Goal: Task Accomplishment & Management: Complete application form

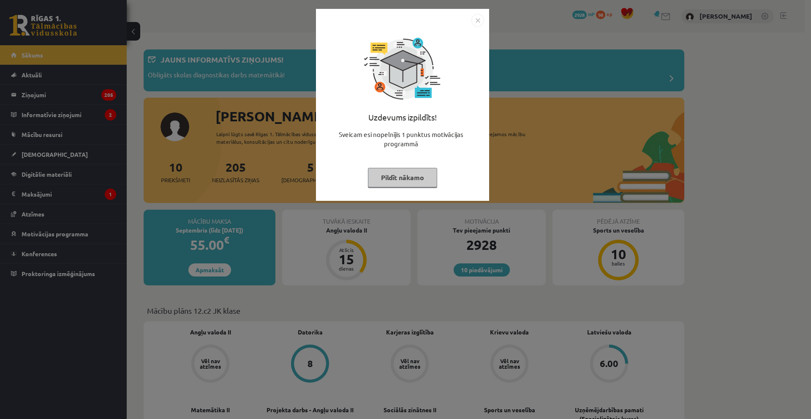
click at [476, 20] on img "Close" at bounding box center [477, 20] width 13 height 13
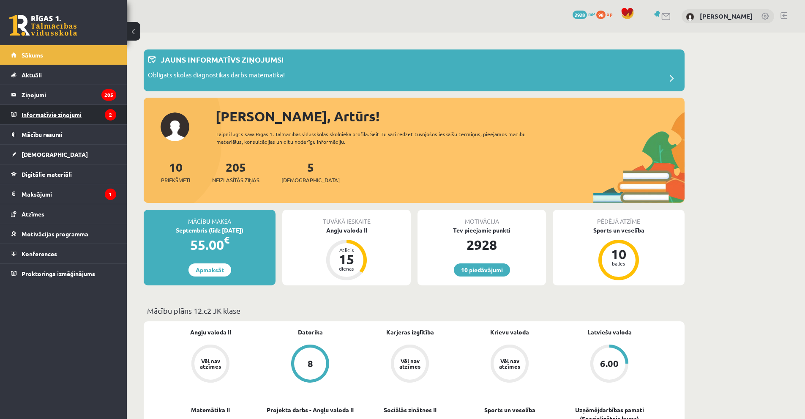
click at [57, 114] on legend "Informatīvie ziņojumi 2" at bounding box center [69, 114] width 95 height 19
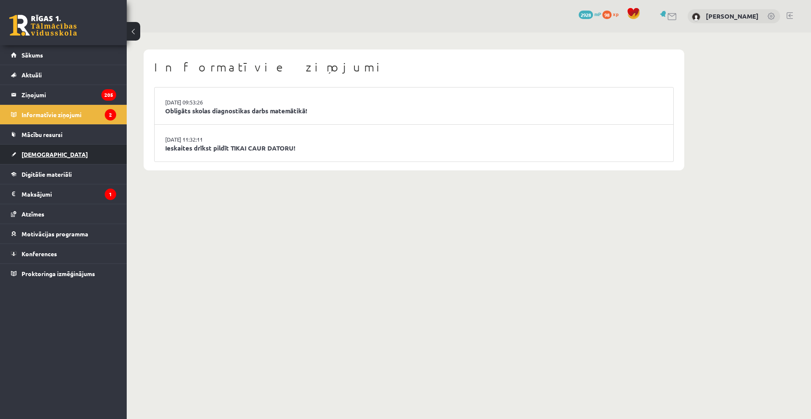
click at [53, 158] on link "[DEMOGRAPHIC_DATA]" at bounding box center [63, 153] width 105 height 19
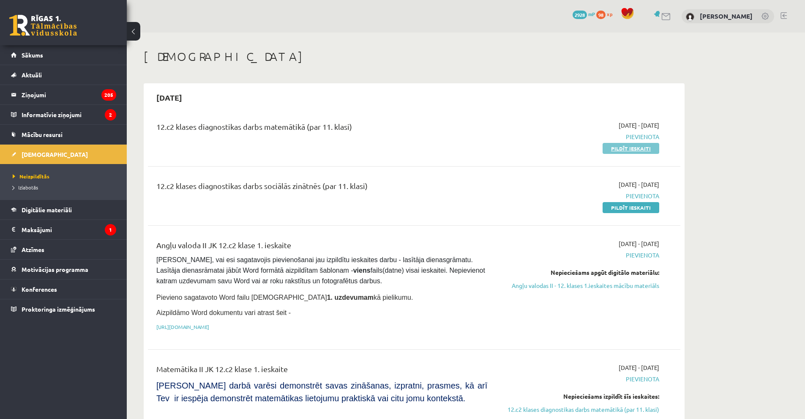
click at [625, 147] on link "Pildīt ieskaiti" at bounding box center [630, 148] width 57 height 11
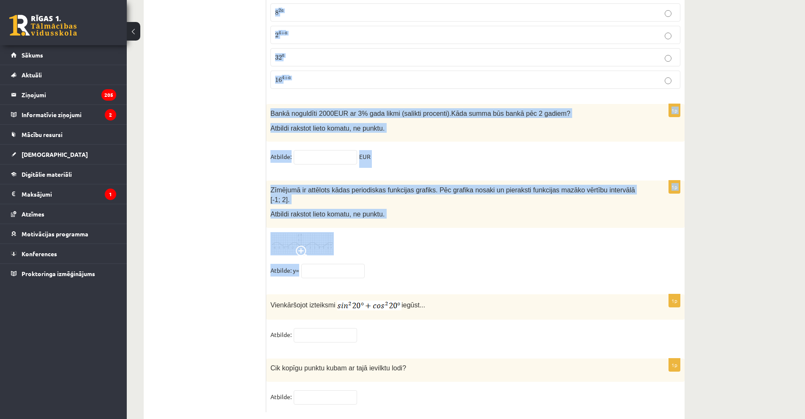
scroll to position [3722, 0]
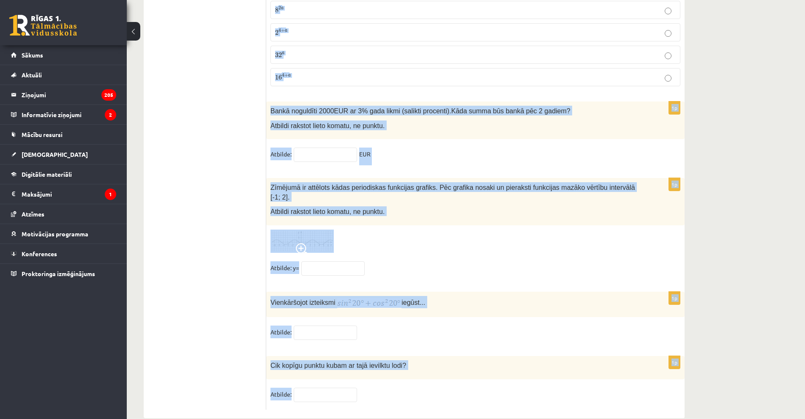
drag, startPoint x: 270, startPoint y: 168, endPoint x: 369, endPoint y: 388, distance: 241.6
copy form "Loremips dol sitame . Consecte adipisc elitsed. d 9 2 e 2 1 t 1 0 i 9 1 u − 9 9…"
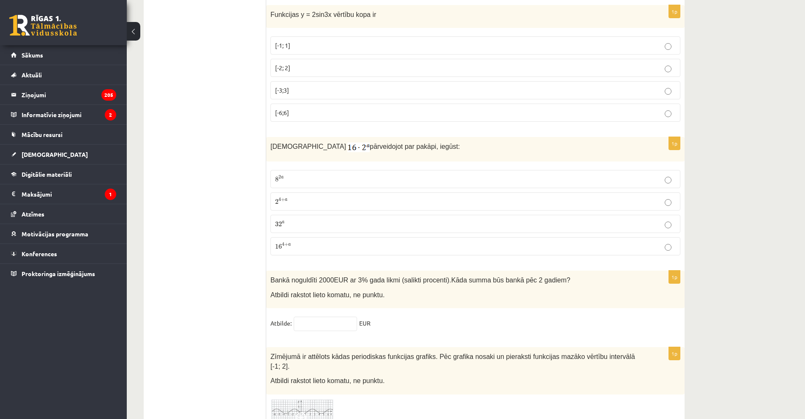
drag, startPoint x: 235, startPoint y: 185, endPoint x: 240, endPoint y: 182, distance: 6.4
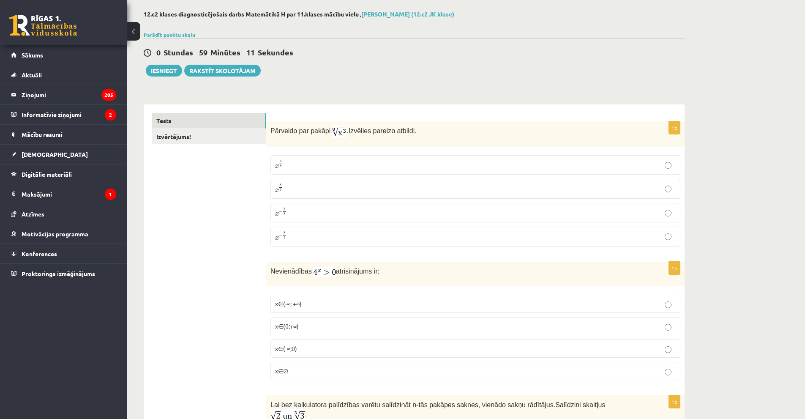
scroll to position [17, 0]
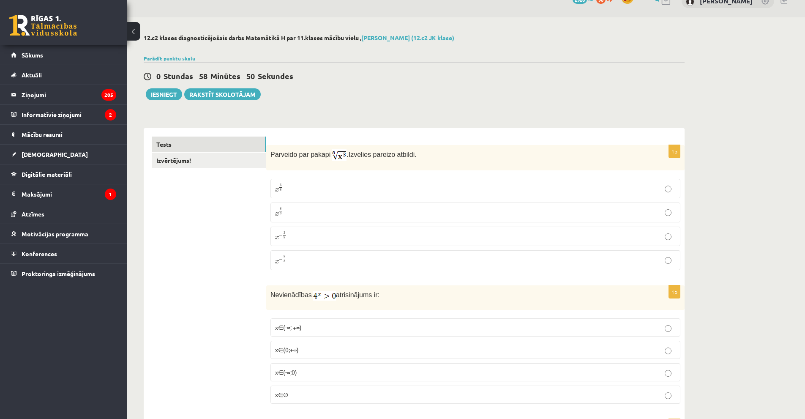
scroll to position [42, 0]
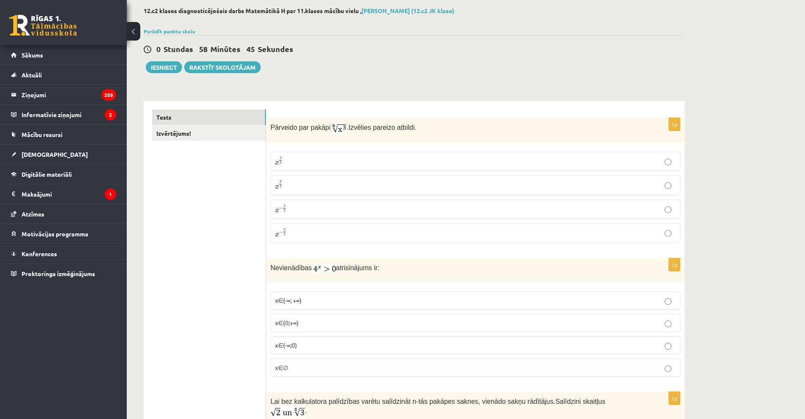
click at [309, 161] on p "x 3 8 x 3 8" at bounding box center [475, 161] width 400 height 10
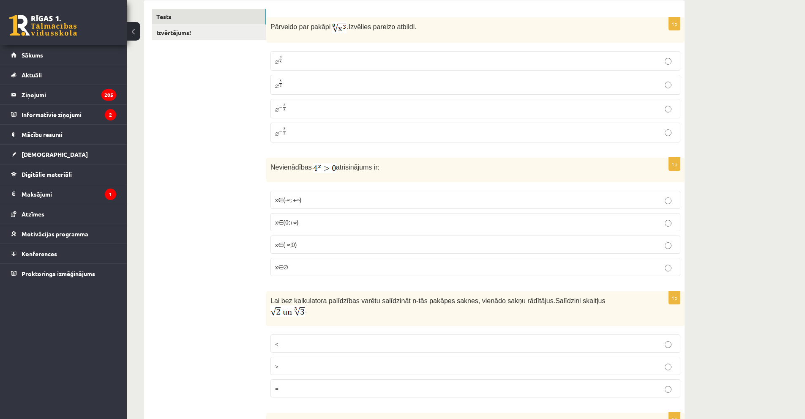
scroll to position [169, 0]
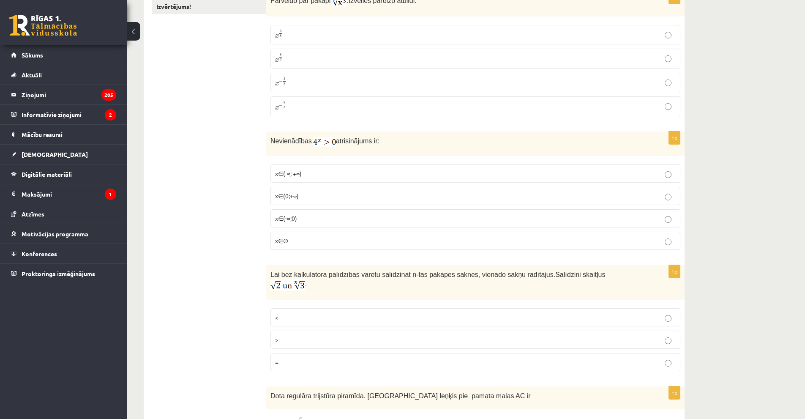
click at [308, 238] on p "x∈∅" at bounding box center [475, 240] width 400 height 9
click at [348, 197] on p "x∈(0;+∞)" at bounding box center [475, 195] width 400 height 9
click at [349, 233] on fieldset "x∈(-∞; +∞) x∈(0;+∞) x∈(-∞;0) x∈∅" at bounding box center [475, 206] width 410 height 92
click at [351, 241] on p "x∈∅" at bounding box center [475, 240] width 400 height 9
click at [323, 243] on p "x∈∅" at bounding box center [475, 240] width 400 height 9
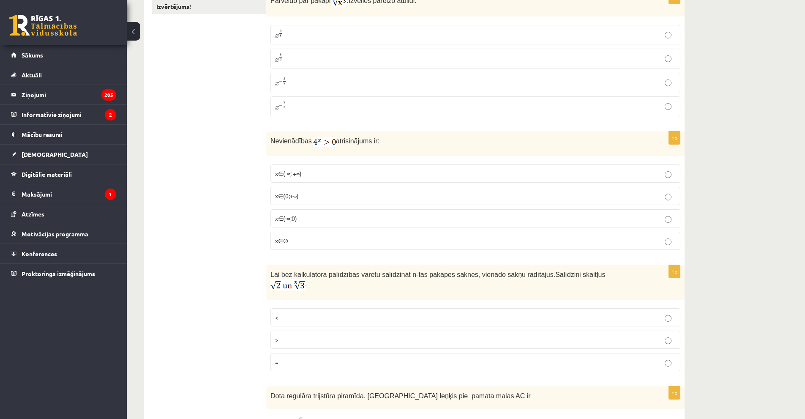
click at [323, 242] on p "x∈∅" at bounding box center [475, 240] width 400 height 9
click at [324, 176] on p "x∈(-∞; +∞)" at bounding box center [475, 173] width 400 height 9
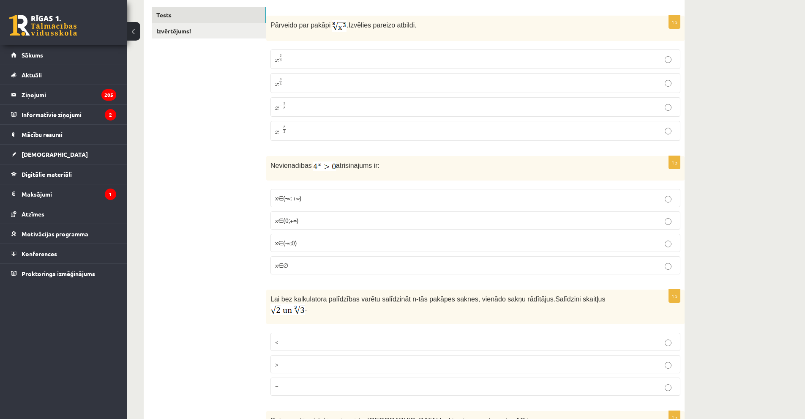
scroll to position [211, 0]
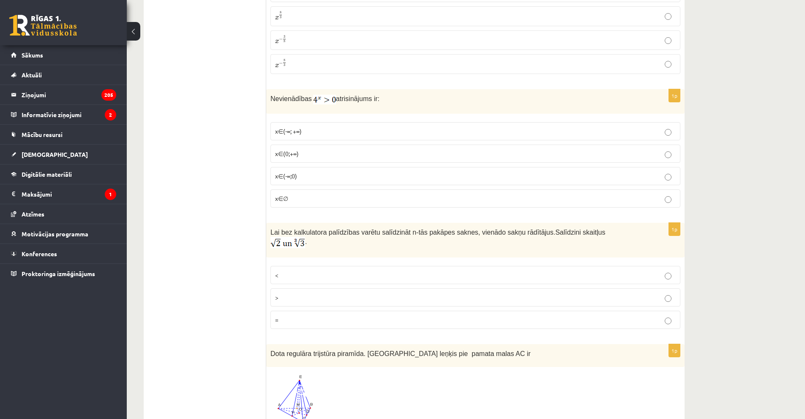
click at [301, 293] on p ">" at bounding box center [475, 297] width 400 height 9
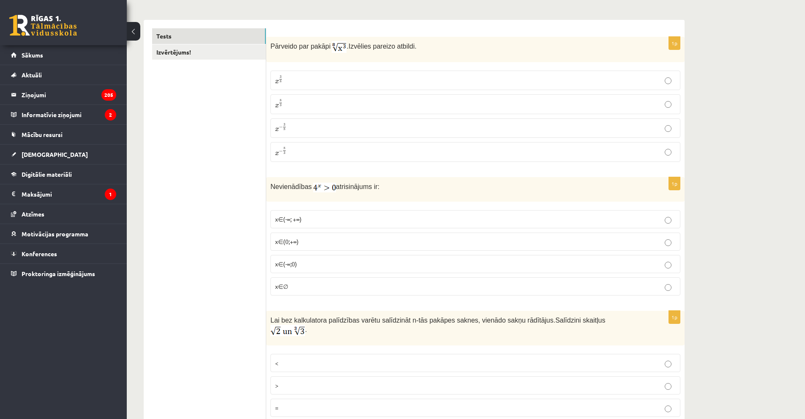
scroll to position [127, 0]
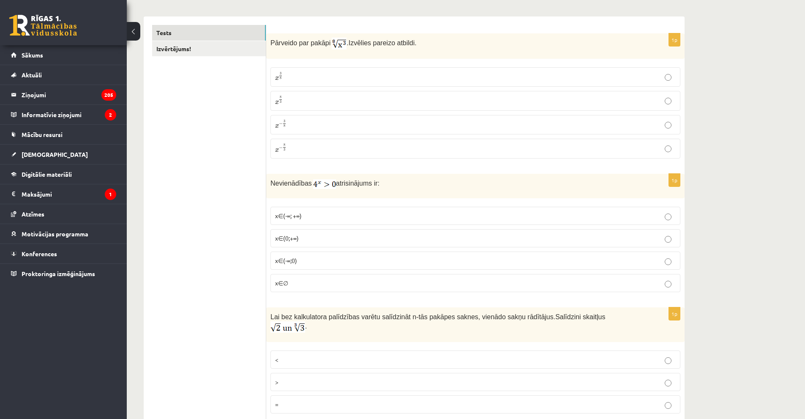
click at [362, 355] on p "<" at bounding box center [475, 359] width 400 height 9
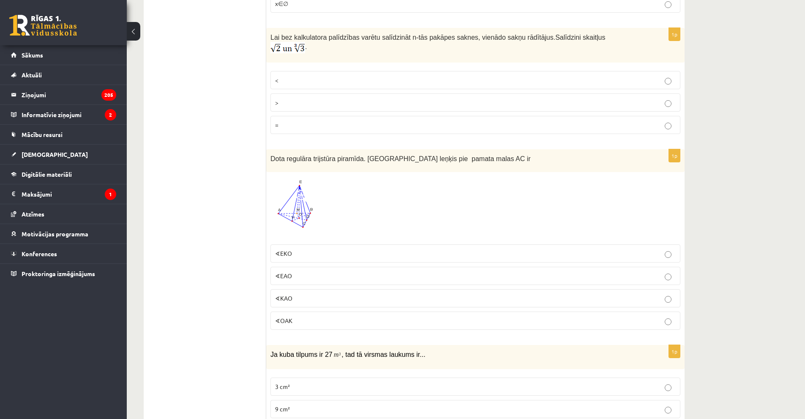
scroll to position [422, 0]
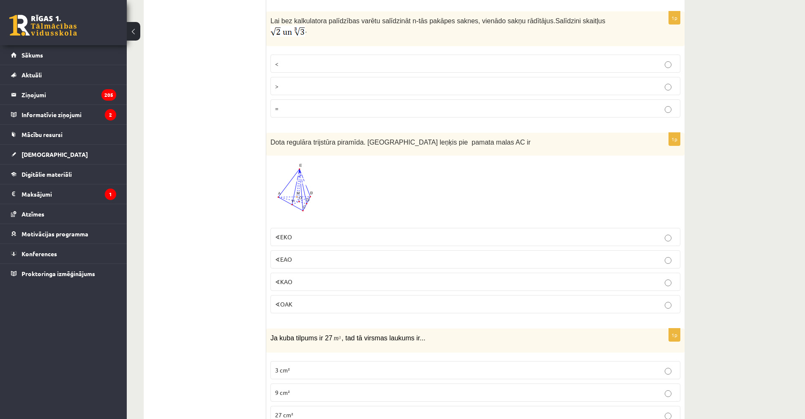
click at [301, 186] on img at bounding box center [296, 192] width 52 height 64
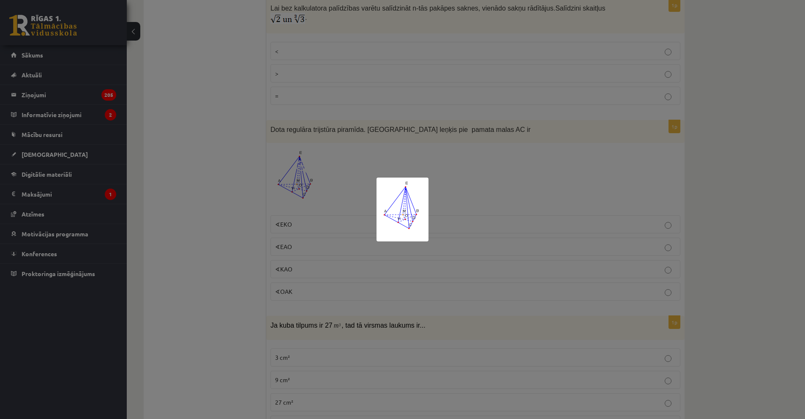
scroll to position [465, 0]
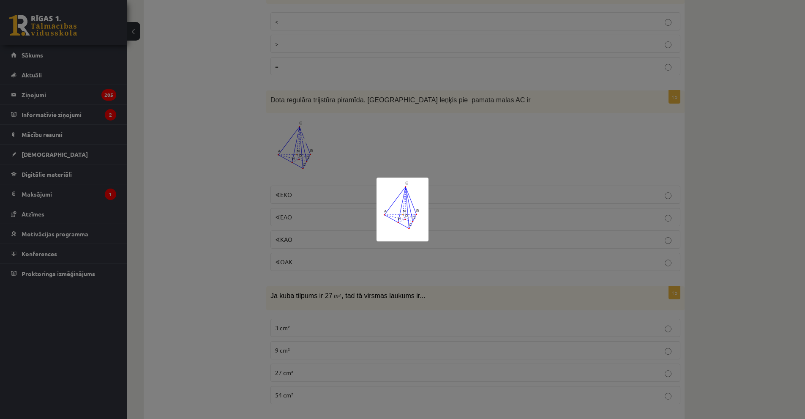
click at [488, 228] on div at bounding box center [402, 209] width 805 height 419
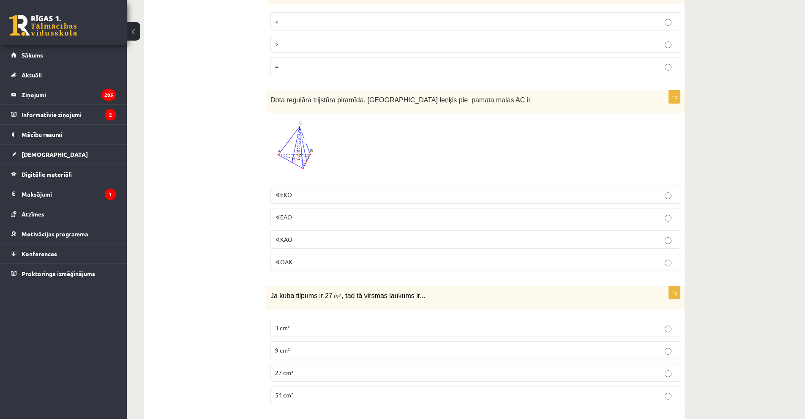
click at [299, 156] on img at bounding box center [296, 149] width 52 height 64
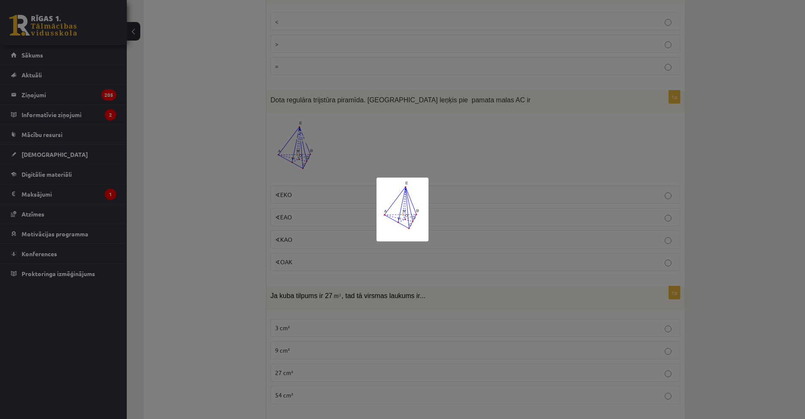
click at [468, 121] on div at bounding box center [402, 209] width 805 height 419
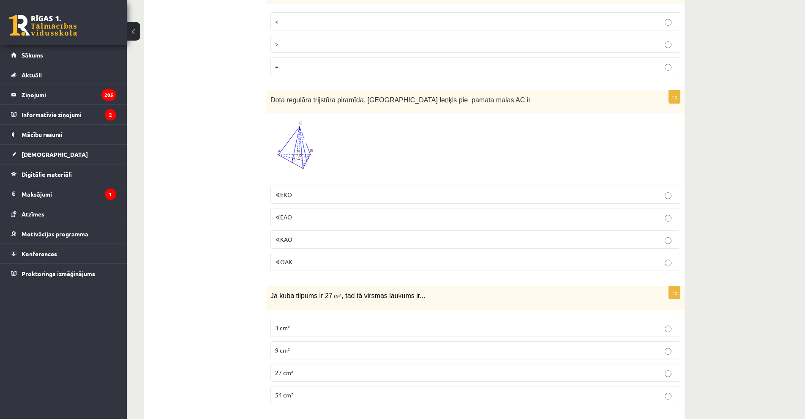
click at [315, 190] on p "∢EKO" at bounding box center [475, 194] width 400 height 9
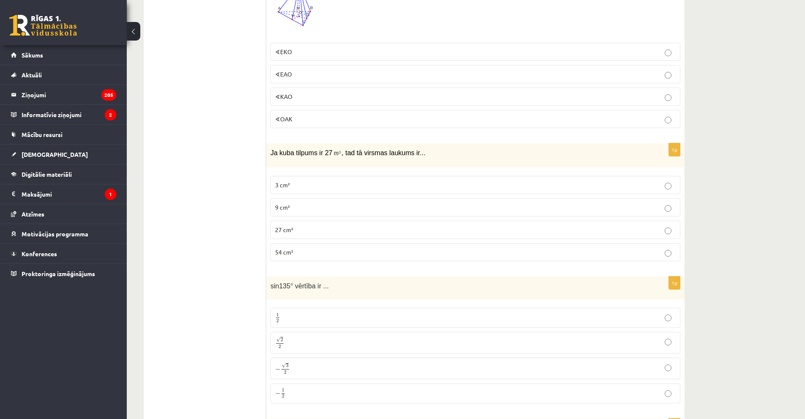
scroll to position [591, 0]
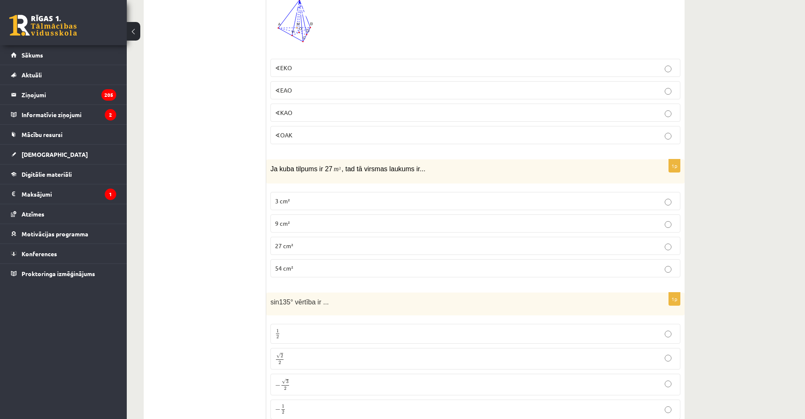
click at [337, 196] on p "3 cm²" at bounding box center [475, 200] width 400 height 9
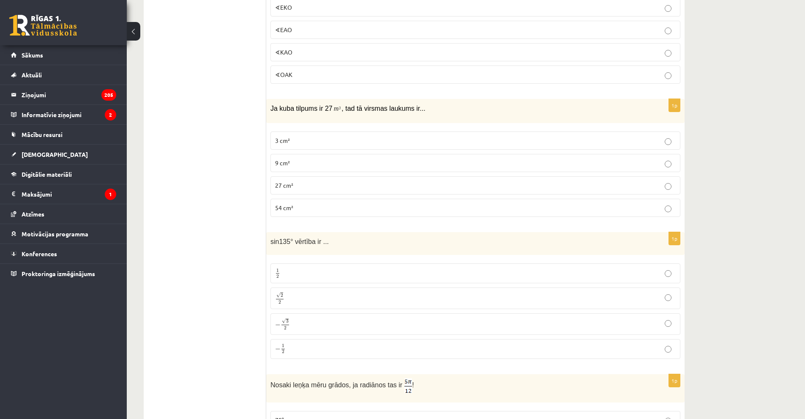
scroll to position [676, 0]
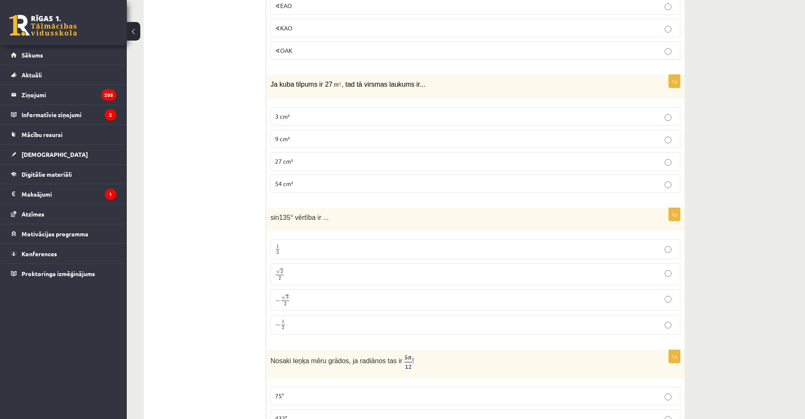
click at [287, 298] on label "− √ 3 2 − 3 2" at bounding box center [475, 300] width 410 height 22
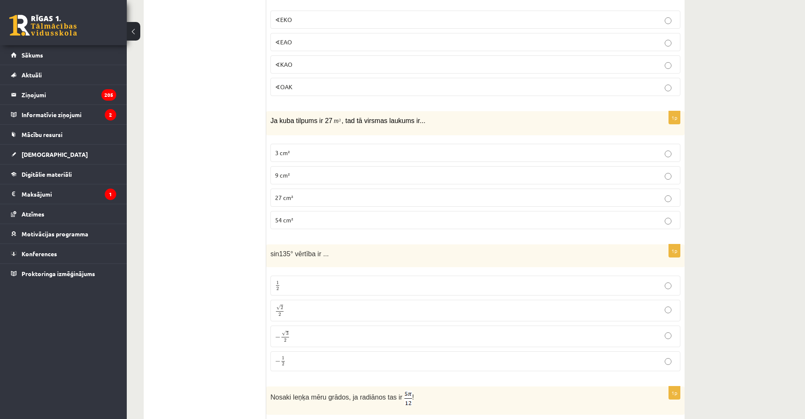
scroll to position [633, 0]
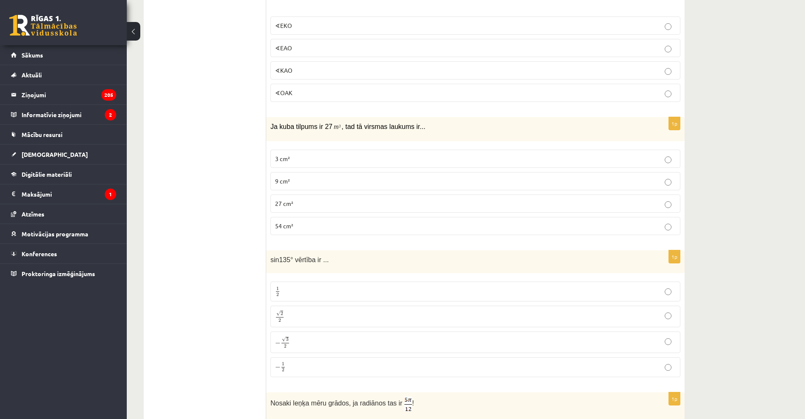
drag, startPoint x: 223, startPoint y: 120, endPoint x: 241, endPoint y: 109, distance: 21.0
click at [340, 310] on p "√ 2 2 2 2" at bounding box center [475, 316] width 400 height 12
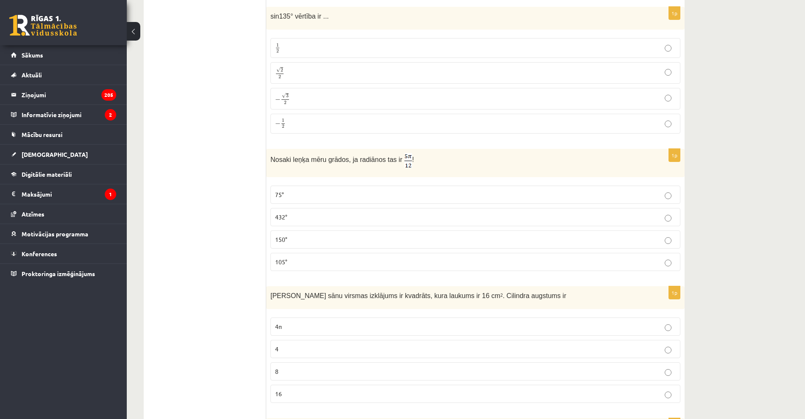
scroll to position [887, 0]
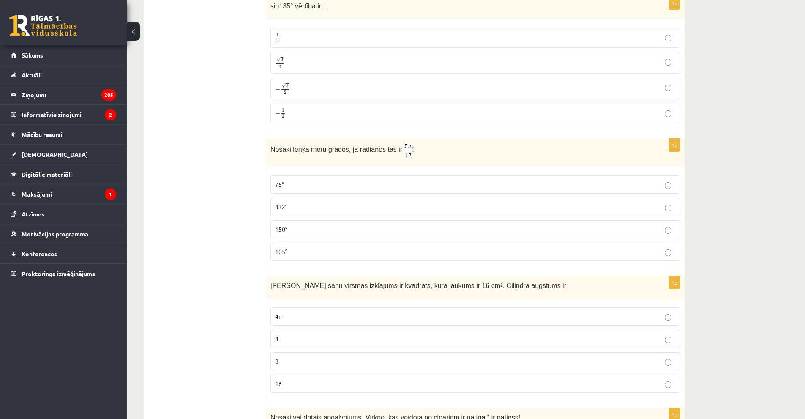
click at [312, 180] on p "75°" at bounding box center [475, 184] width 400 height 9
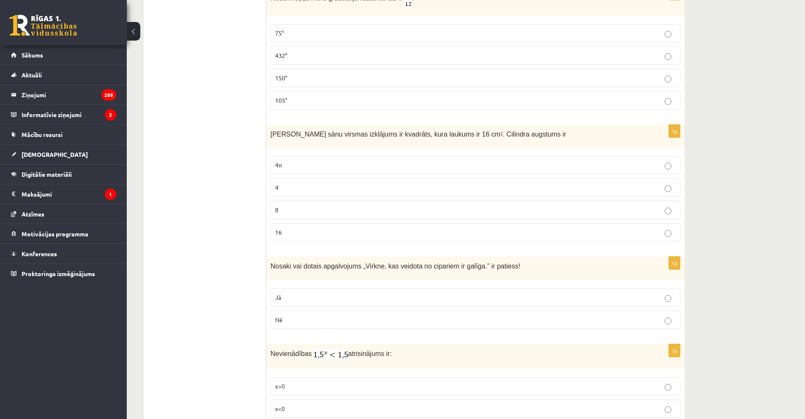
scroll to position [1014, 0]
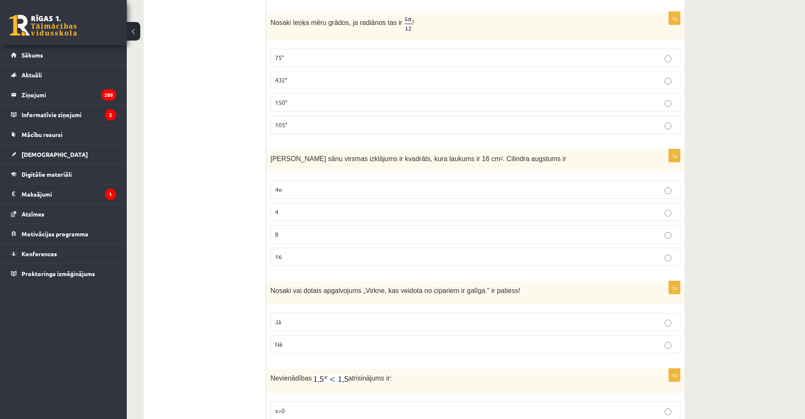
drag, startPoint x: 351, startPoint y: 185, endPoint x: 379, endPoint y: 185, distance: 27.9
click at [356, 185] on p "4π" at bounding box center [475, 189] width 400 height 9
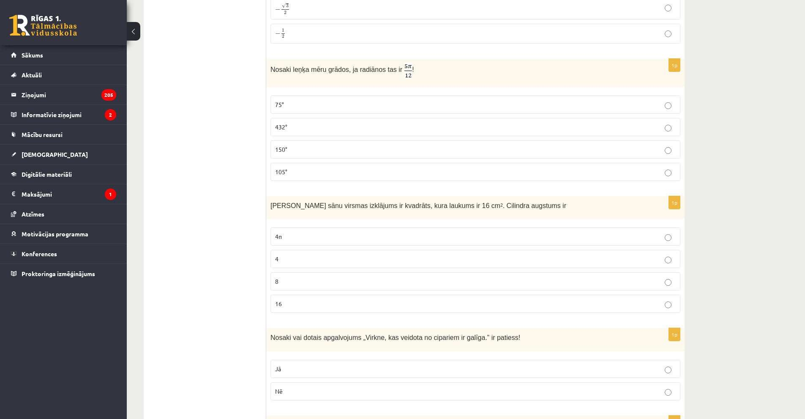
scroll to position [1098, 0]
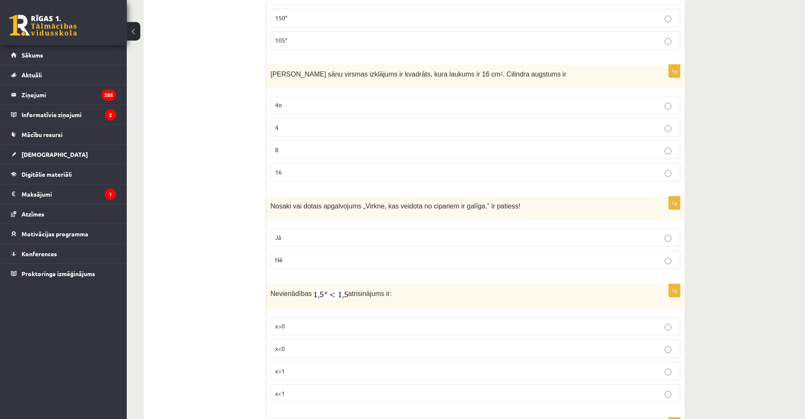
click at [300, 123] on p "4" at bounding box center [475, 127] width 400 height 9
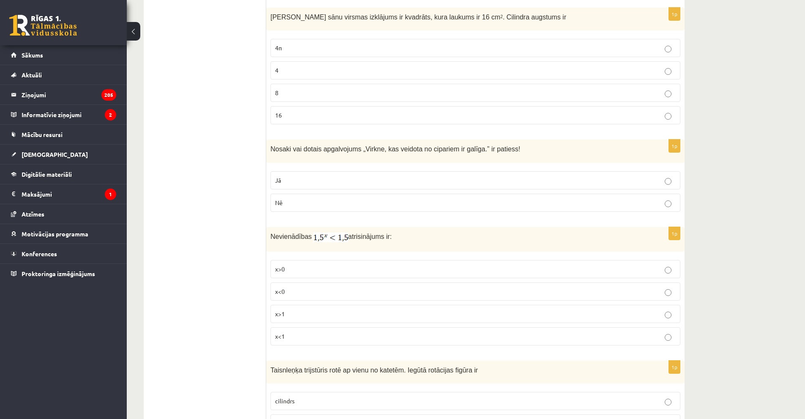
scroll to position [1140, 0]
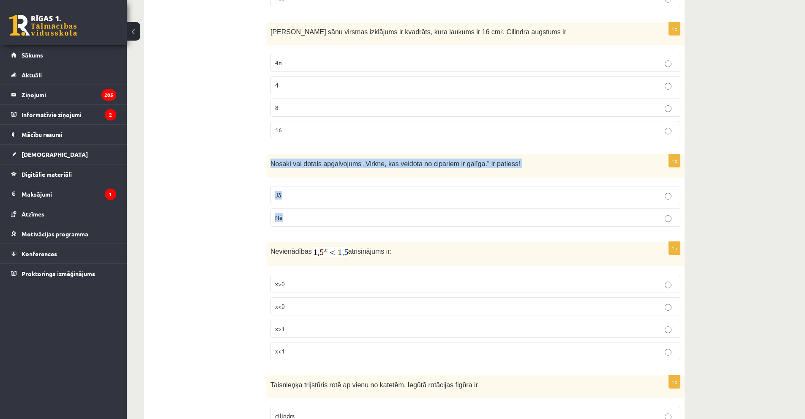
drag, startPoint x: 267, startPoint y: 156, endPoint x: 307, endPoint y: 208, distance: 66.0
click at [307, 208] on div "1p Nosaki vai dotais apgalvojums „ Virkne, kas veidota no cipariem ir galīga. ”…" at bounding box center [475, 193] width 418 height 79
copy div "Nosaki vai dotais apgalvojums „ Virkne, kas veidota no cipariem ir galīga. ” ir…"
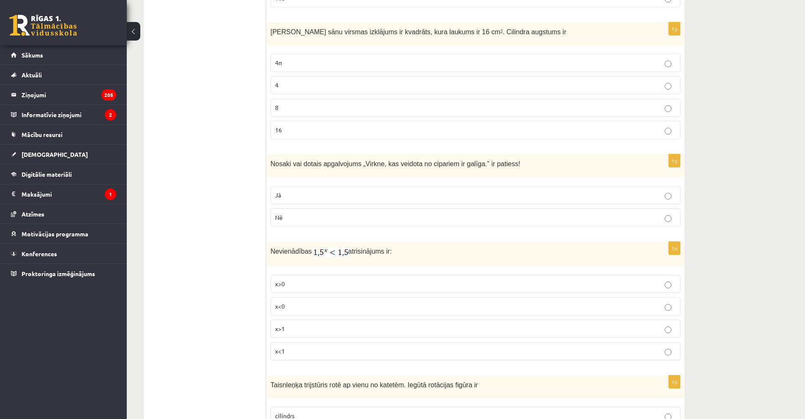
click at [316, 213] on p "Nē" at bounding box center [475, 217] width 400 height 9
click at [324, 190] on p "Jā" at bounding box center [475, 194] width 400 height 9
click at [306, 302] on label "x<0" at bounding box center [475, 306] width 410 height 18
click at [309, 324] on p "x>1" at bounding box center [475, 328] width 400 height 9
click at [303, 302] on p "x<0" at bounding box center [475, 306] width 400 height 9
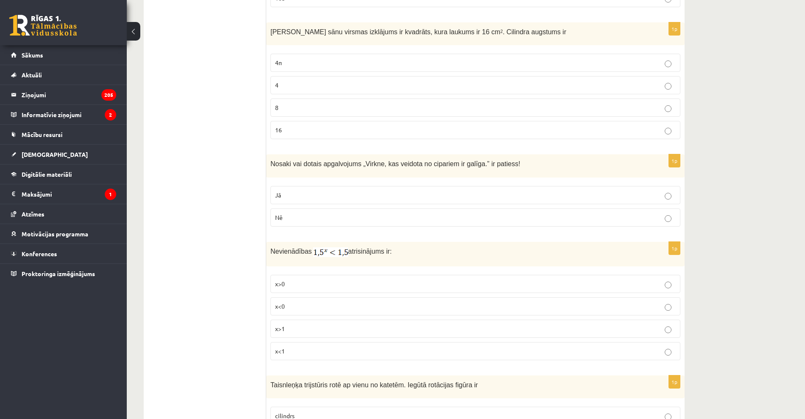
click at [296, 279] on p "x>0" at bounding box center [475, 283] width 400 height 9
click at [292, 297] on label "x<0" at bounding box center [475, 306] width 410 height 18
click at [284, 347] on span "x<1" at bounding box center [280, 351] width 10 height 8
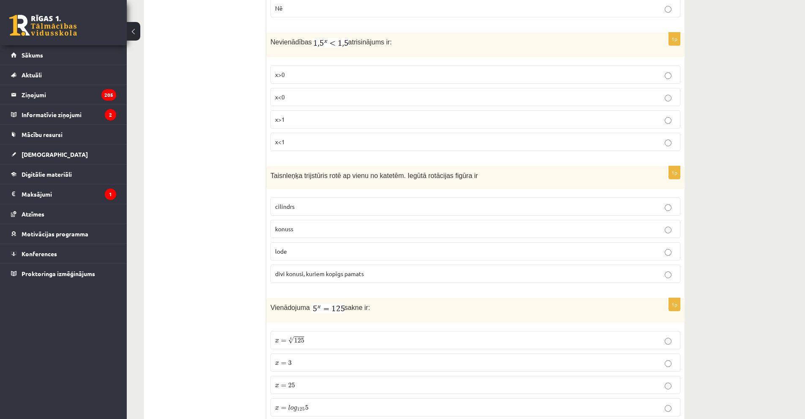
scroll to position [1351, 0]
click at [289, 223] on span "konuss" at bounding box center [284, 227] width 18 height 8
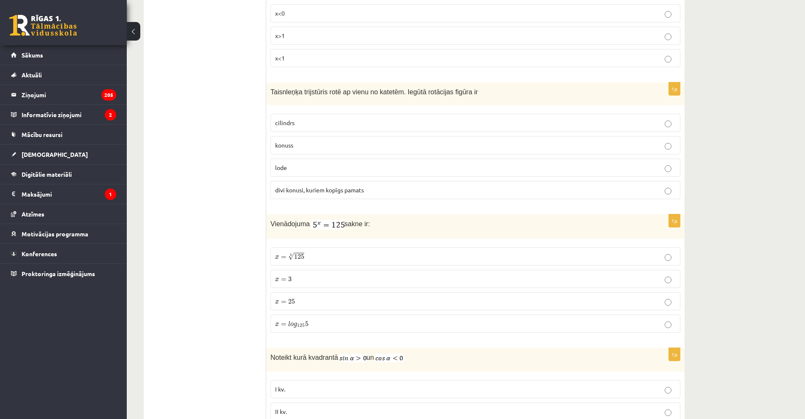
scroll to position [1436, 0]
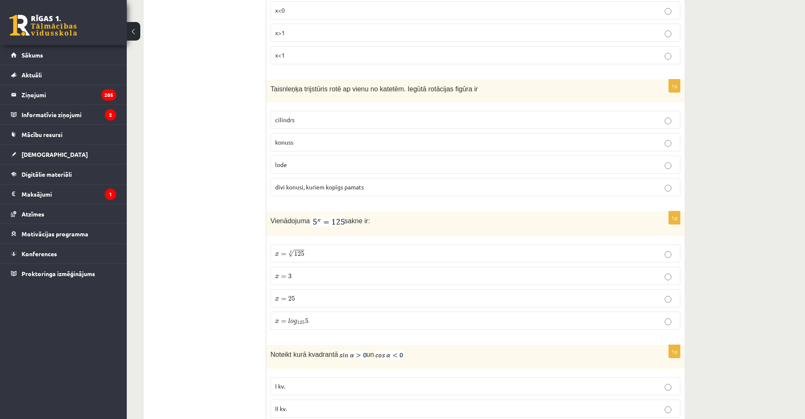
click at [303, 266] on label "x = 3 x = 3" at bounding box center [475, 275] width 410 height 18
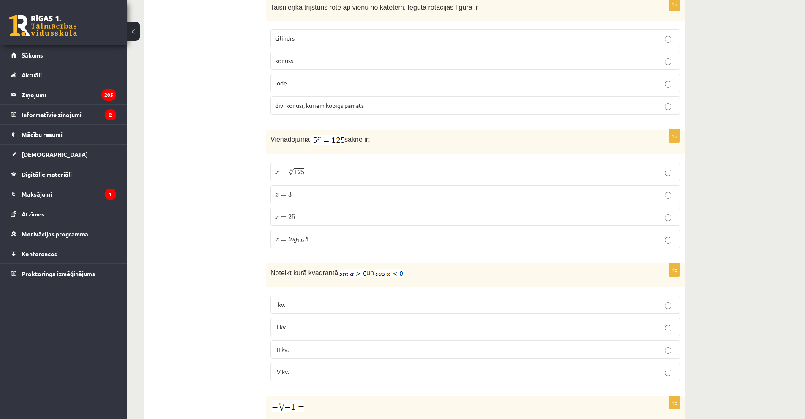
scroll to position [1520, 0]
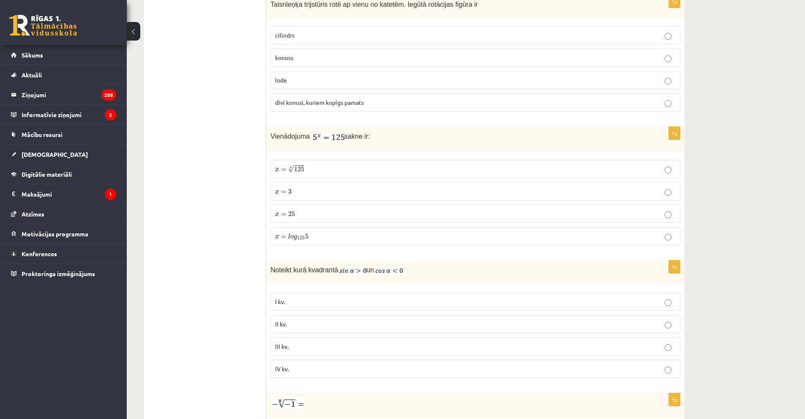
drag, startPoint x: 365, startPoint y: 228, endPoint x: 342, endPoint y: 228, distance: 23.2
click at [391, 231] on p "x = l o g 125 5 x = l o g 125 5" at bounding box center [475, 235] width 400 height 9
drag, startPoint x: 313, startPoint y: 228, endPoint x: 367, endPoint y: 223, distance: 54.8
click at [420, 231] on p "x = l o g 125 5 x = l o g 125 5" at bounding box center [475, 235] width 400 height 9
drag, startPoint x: 237, startPoint y: 228, endPoint x: 246, endPoint y: 228, distance: 9.3
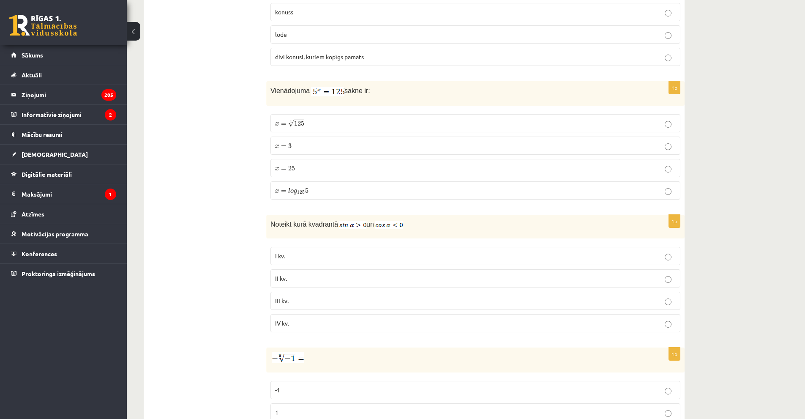
scroll to position [1563, 0]
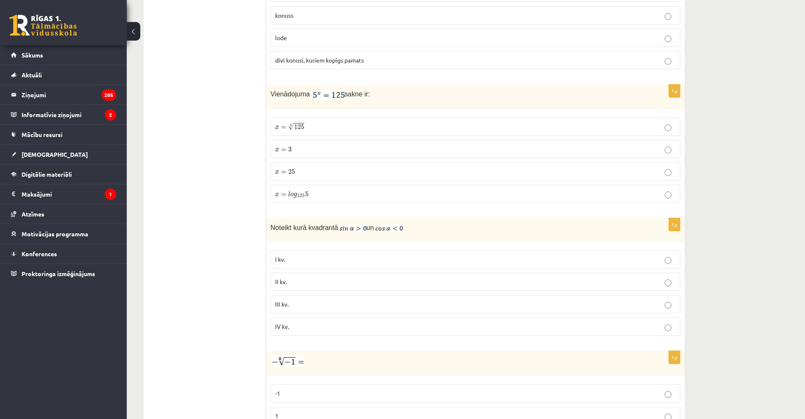
click at [291, 280] on label "II kv." at bounding box center [475, 281] width 410 height 18
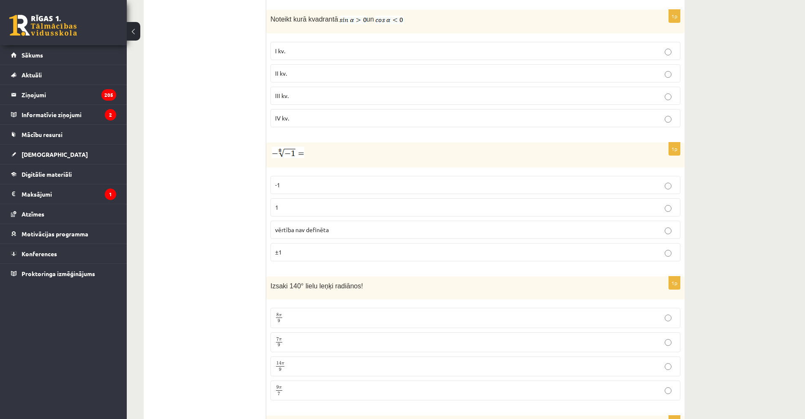
scroll to position [1774, 0]
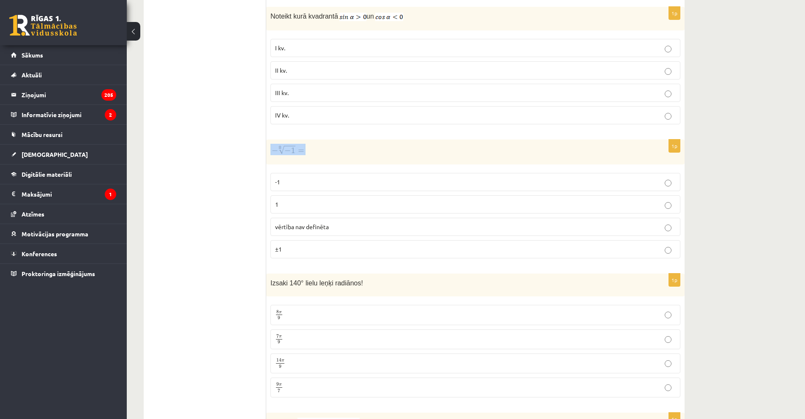
drag, startPoint x: 266, startPoint y: 132, endPoint x: 320, endPoint y: 157, distance: 58.9
click at [318, 157] on div "1p -1 1 vērtība nav definēta ±1" at bounding box center [475, 201] width 418 height 125
drag, startPoint x: 250, startPoint y: 138, endPoint x: 253, endPoint y: 141, distance: 4.5
click at [249, 139] on ul "Tests Izvērtējums!" at bounding box center [209, 368] width 114 height 3980
click at [344, 157] on div "1p -1 1 vērtība nav definēta ±1" at bounding box center [475, 201] width 418 height 125
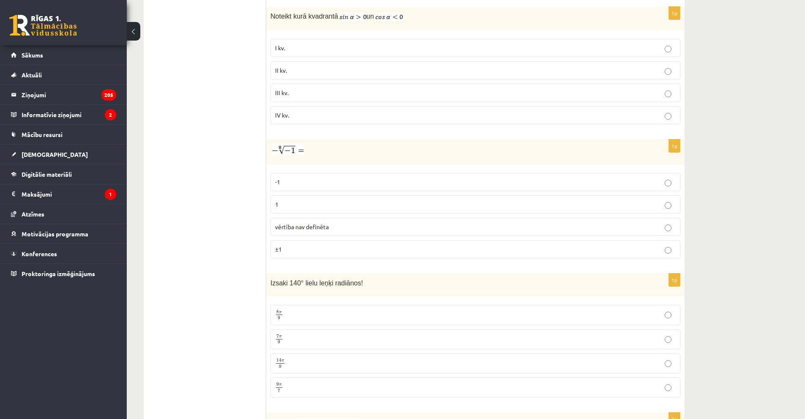
click at [340, 173] on label "-1" at bounding box center [475, 182] width 410 height 18
click at [393, 178] on p "-1" at bounding box center [475, 181] width 400 height 9
click at [721, 196] on div "12.c2 klases diagnosticējošais darbs Matemātikā H par 11.klases mācību vielu , …" at bounding box center [466, 321] width 678 height 4124
click at [367, 222] on p "vērtība nav definēta" at bounding box center [475, 226] width 400 height 9
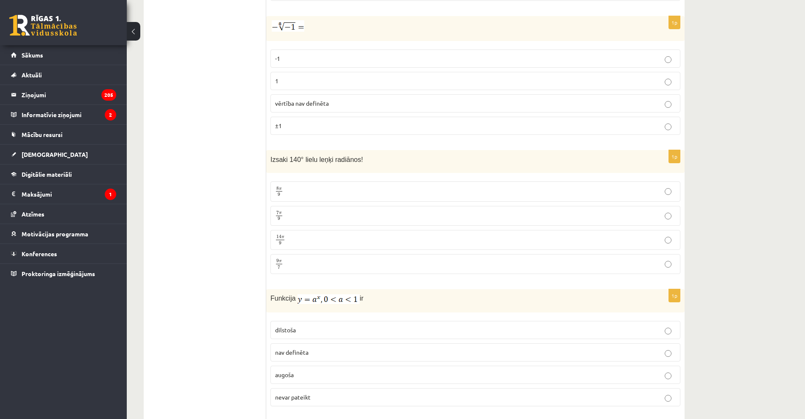
scroll to position [1900, 0]
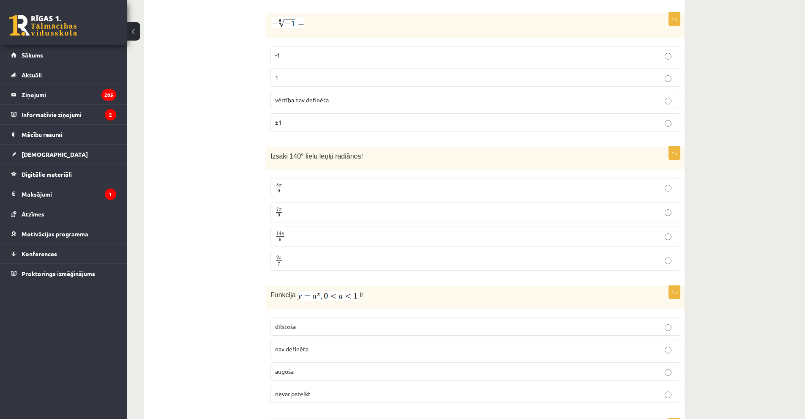
click at [284, 237] on span "9" at bounding box center [280, 239] width 8 height 4
click at [305, 255] on p "9 π 7 9 π 7" at bounding box center [475, 260] width 400 height 11
click at [315, 207] on p "7 π 9 7 π 9" at bounding box center [475, 212] width 400 height 11
click at [285, 202] on label "7 π 9 7 π 9" at bounding box center [475, 212] width 410 height 20
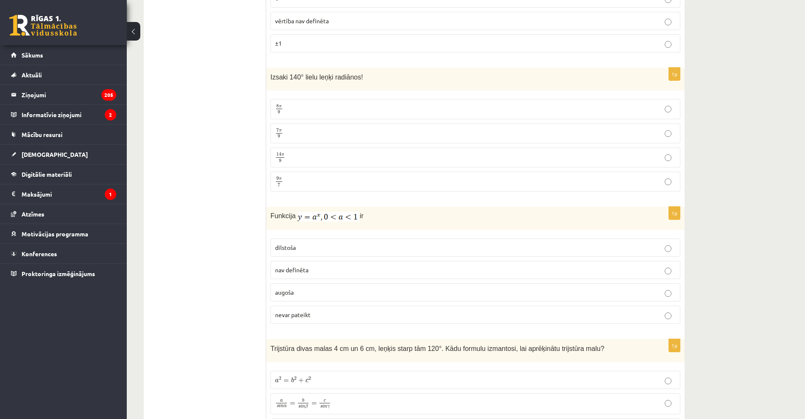
scroll to position [1985, 0]
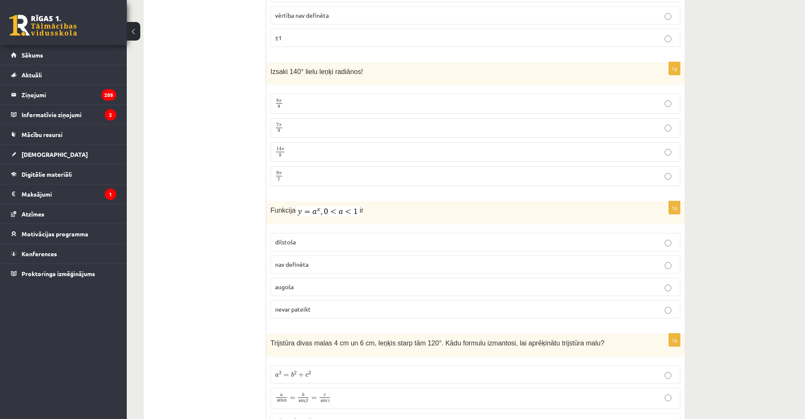
click at [313, 237] on p "dilstoša" at bounding box center [475, 241] width 400 height 9
drag, startPoint x: 268, startPoint y: 203, endPoint x: 325, endPoint y: 298, distance: 111.2
click at [325, 298] on div "1p Funkcija ir dilstoša nav definēta augoša nevar pateikt" at bounding box center [475, 263] width 418 height 124
click at [234, 289] on ul "Tests Izvērtējums!" at bounding box center [209, 157] width 114 height 3980
drag, startPoint x: 261, startPoint y: 196, endPoint x: 265, endPoint y: 217, distance: 21.9
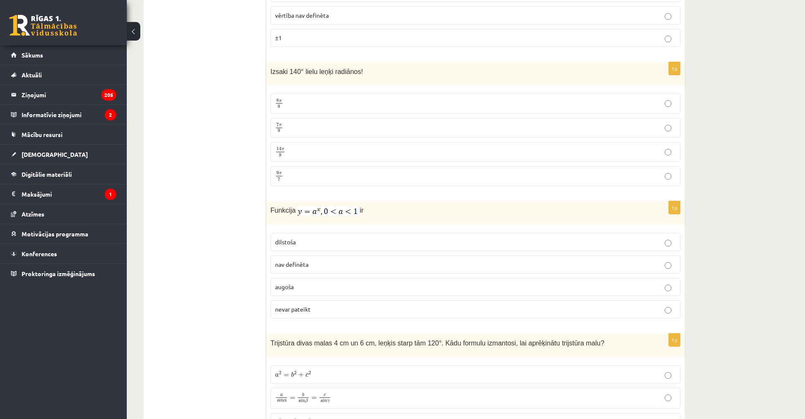
click at [273, 221] on div "**********" at bounding box center [414, 156] width 541 height 3997
drag, startPoint x: 229, startPoint y: 214, endPoint x: 234, endPoint y: 215, distance: 5.6
click at [230, 214] on ul "Tests Izvērtējums!" at bounding box center [209, 157] width 114 height 3980
click at [243, 220] on ul "Tests Izvērtējums!" at bounding box center [209, 157] width 114 height 3980
click at [232, 241] on ul "Tests Izvērtējums!" at bounding box center [209, 157] width 114 height 3980
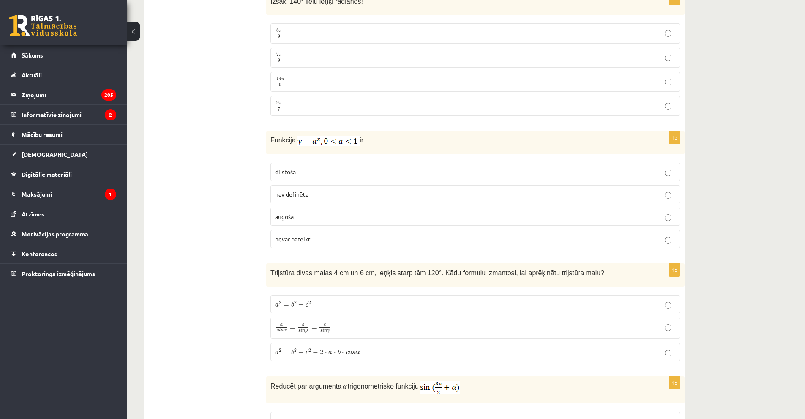
scroll to position [2075, 0]
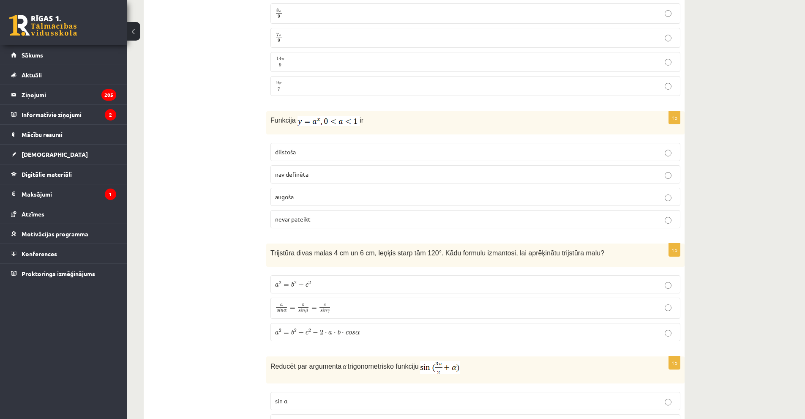
click at [492, 305] on p "a s i n α = b s i n β = c s i n γ a s i n α = b s i n β = c s i n γ" at bounding box center [475, 308] width 400 height 12
click at [328, 310] on span "γ" at bounding box center [328, 312] width 3 height 4
click at [311, 328] on span "a 2 = b 2 + c 2 − 2 ⋅ a ⋅ b ⋅ c o s α" at bounding box center [317, 331] width 84 height 6
click at [394, 327] on p "a 2 = b 2 + c 2 − 2 ⋅ a ⋅ b ⋅ c o s α a 2 = b 2 + c 2 − 2 ⋅ a ⋅ b ⋅ c o s α" at bounding box center [475, 331] width 400 height 9
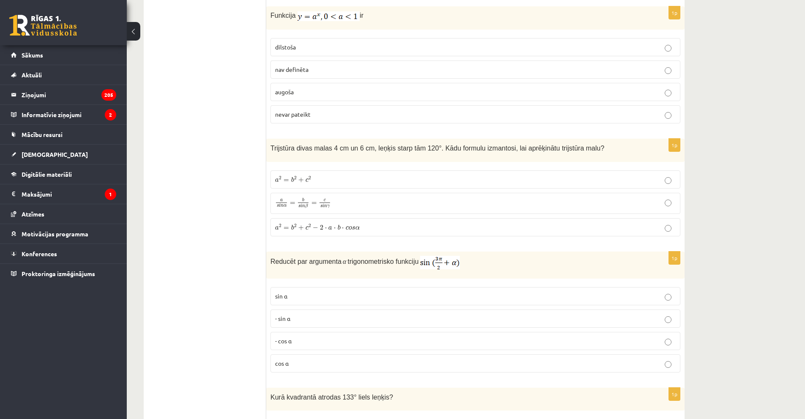
scroll to position [2286, 0]
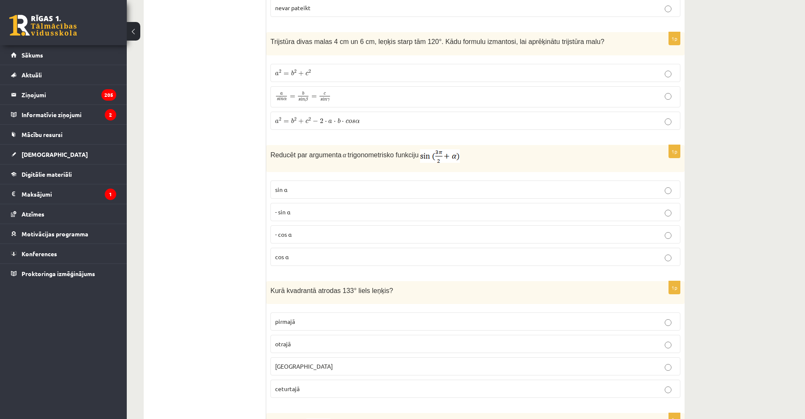
click at [311, 207] on p "- sin ⁡α" at bounding box center [475, 211] width 400 height 9
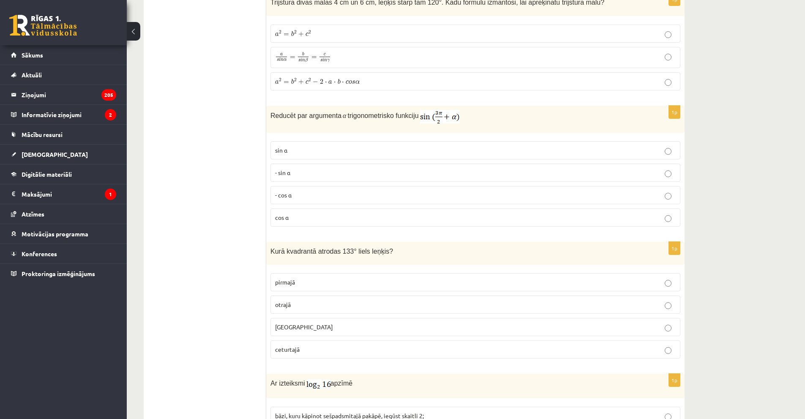
scroll to position [2328, 0]
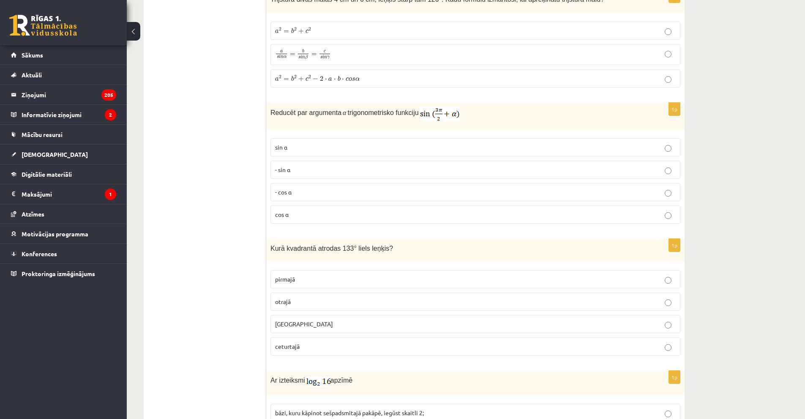
click at [360, 297] on p "otrajā" at bounding box center [475, 301] width 400 height 9
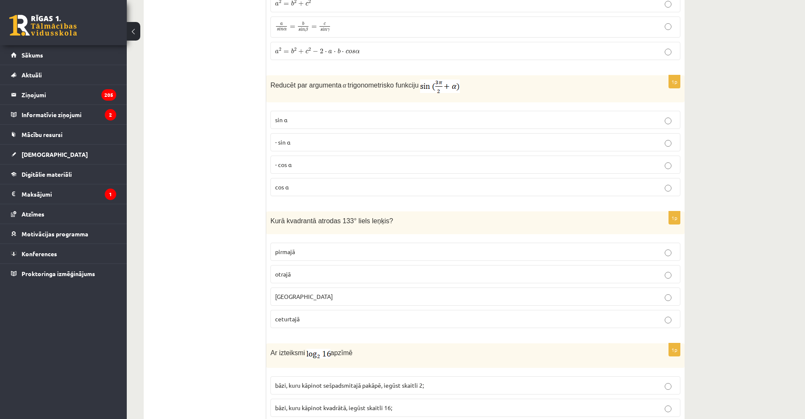
scroll to position [2455, 0]
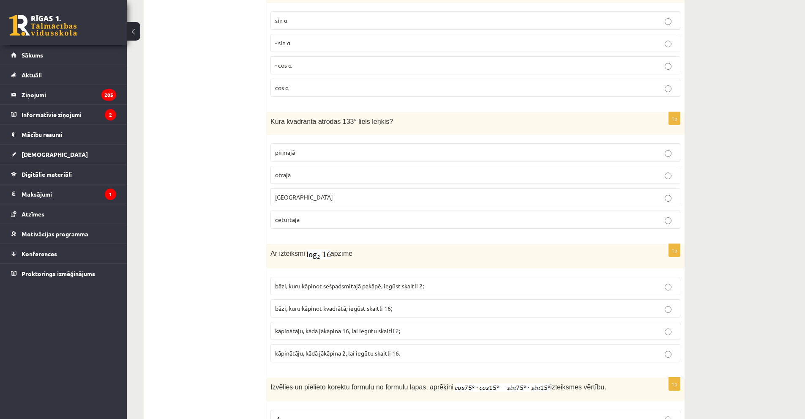
click at [365, 304] on span "bāzi, kuru kāpinot kvadrātā, iegūst skaitli 16;" at bounding box center [333, 308] width 117 height 8
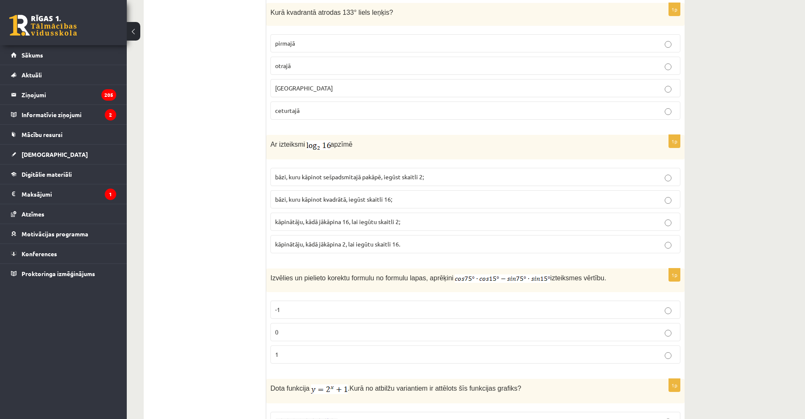
scroll to position [2624, 0]
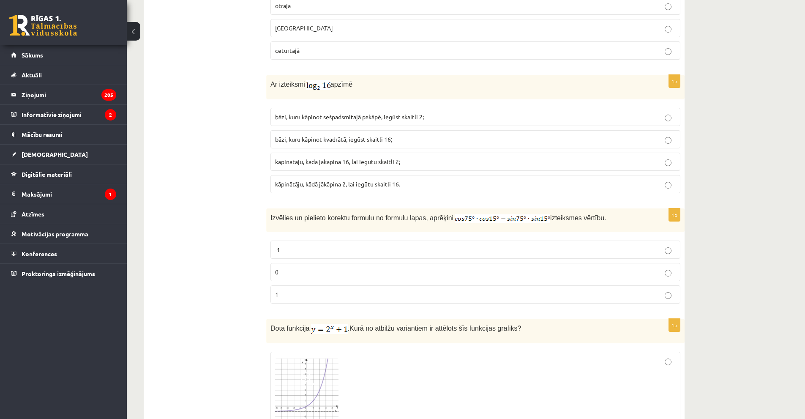
drag, startPoint x: 525, startPoint y: 354, endPoint x: 571, endPoint y: 348, distance: 47.2
click at [560, 351] on label at bounding box center [475, 389] width 410 height 77
click at [582, 267] on p "0" at bounding box center [475, 271] width 400 height 9
click at [634, 356] on div at bounding box center [475, 390] width 400 height 68
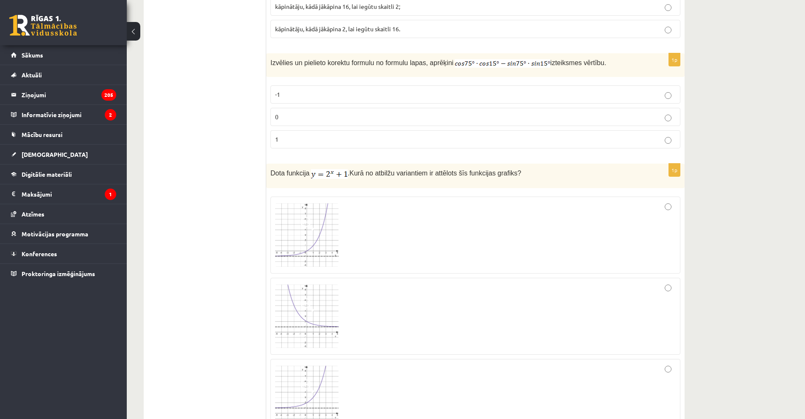
scroll to position [2835, 0]
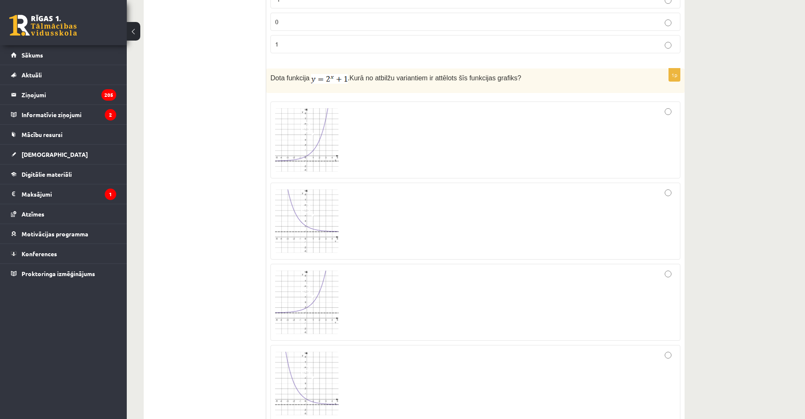
scroll to position [2877, 0]
click at [307, 137] on img at bounding box center [306, 136] width 63 height 63
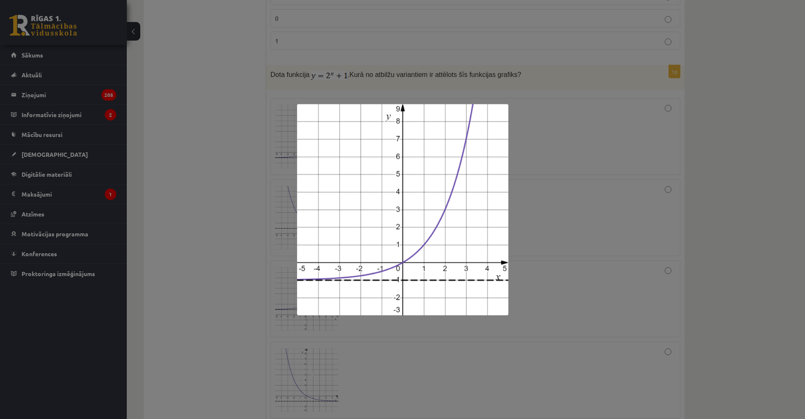
click at [566, 227] on div at bounding box center [402, 209] width 805 height 419
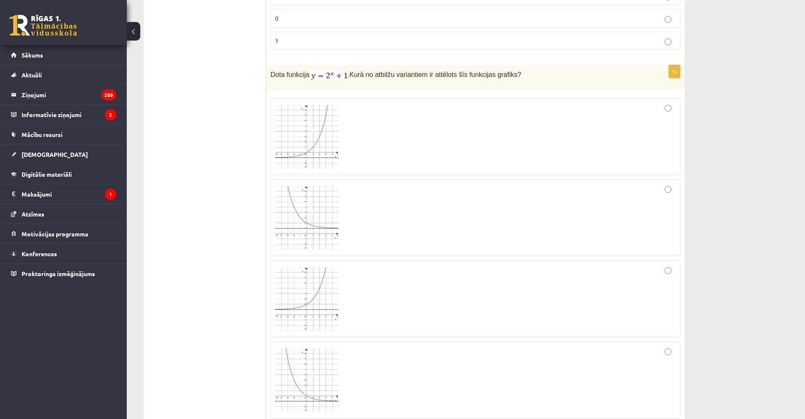
click at [325, 268] on img at bounding box center [306, 298] width 63 height 63
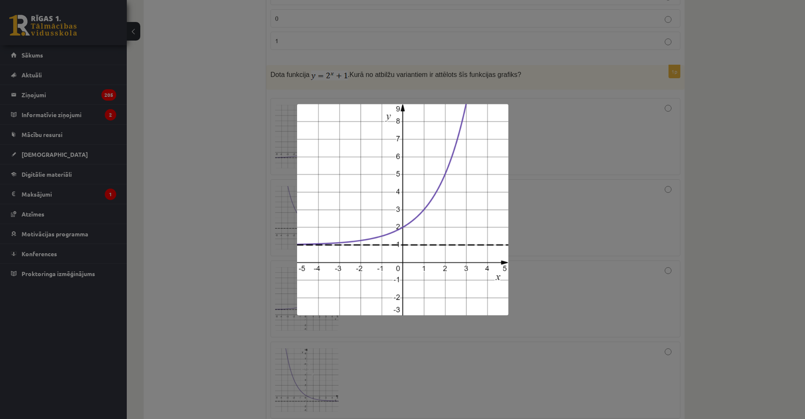
click at [549, 274] on div at bounding box center [402, 209] width 805 height 419
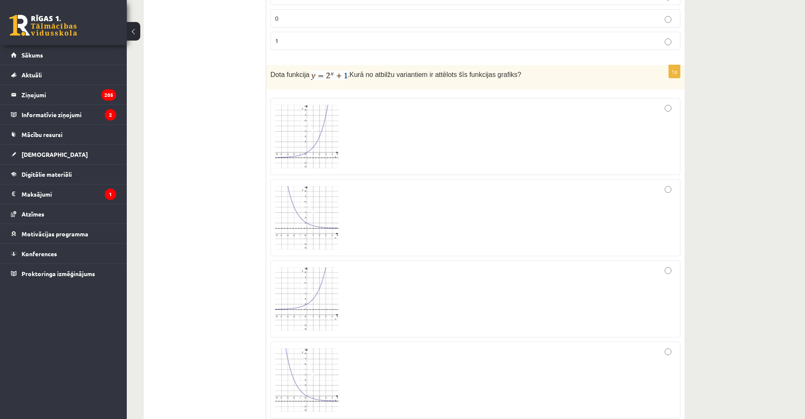
click at [327, 199] on img at bounding box center [306, 217] width 63 height 63
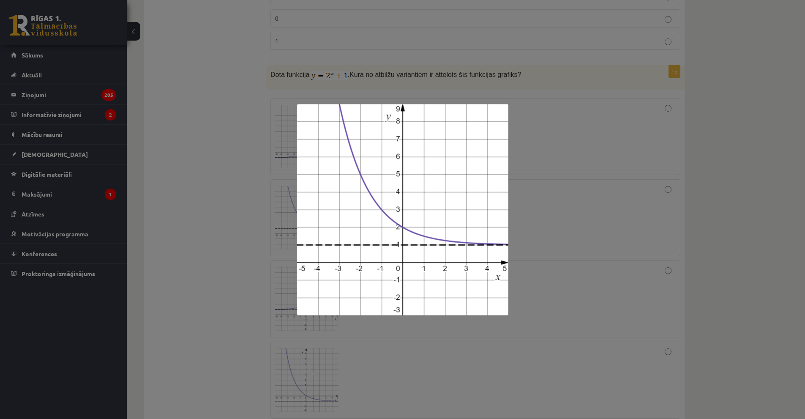
click at [523, 235] on div at bounding box center [402, 209] width 805 height 419
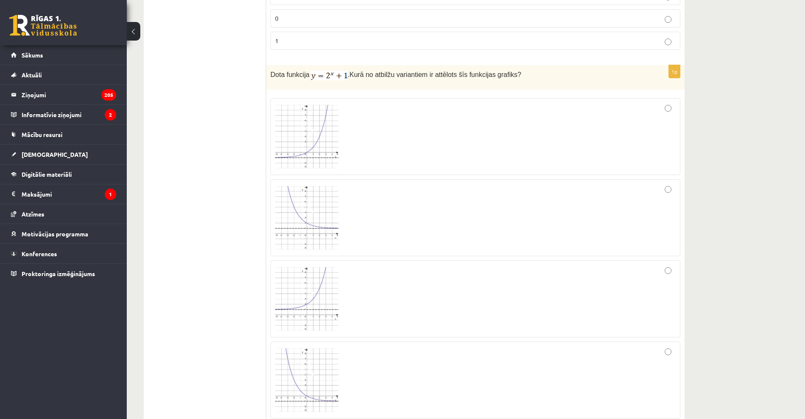
drag, startPoint x: 291, startPoint y: 276, endPoint x: 296, endPoint y: 275, distance: 5.6
click at [291, 276] on img at bounding box center [306, 298] width 63 height 63
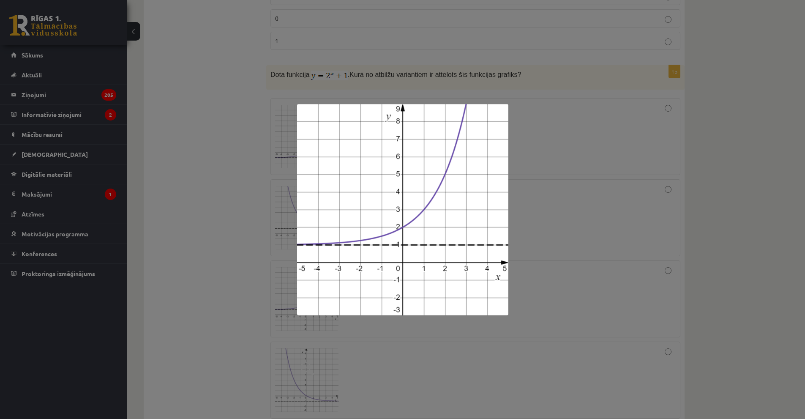
click at [574, 223] on div at bounding box center [402, 209] width 805 height 419
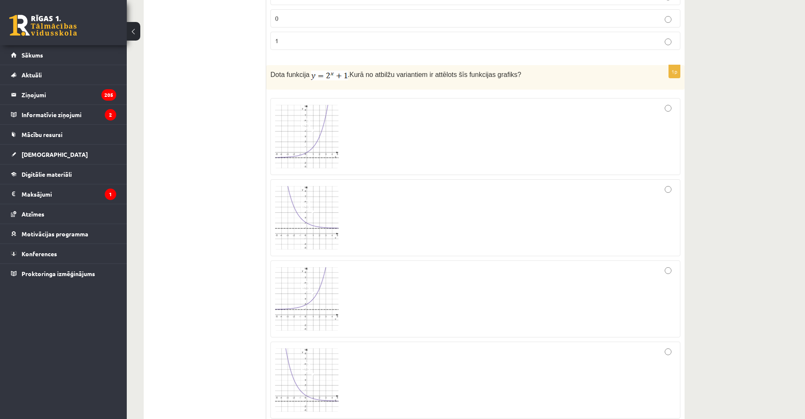
click at [300, 274] on img at bounding box center [306, 298] width 63 height 63
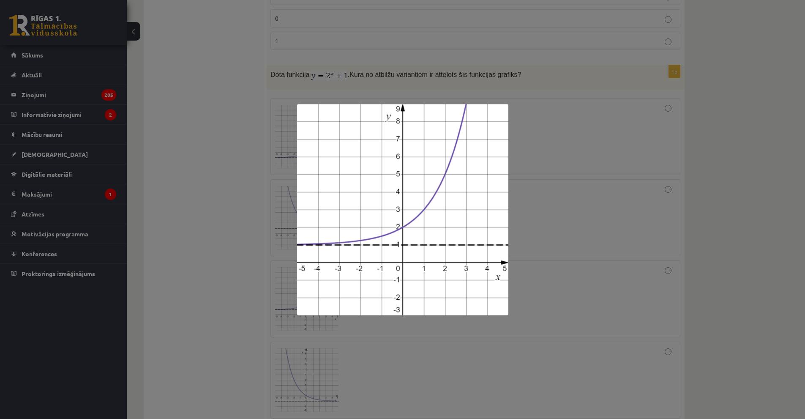
click at [537, 280] on div at bounding box center [402, 209] width 805 height 419
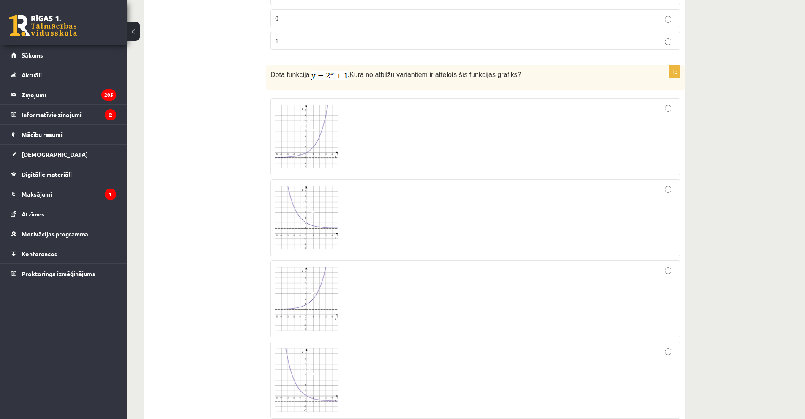
click at [664, 265] on div at bounding box center [475, 299] width 400 height 68
drag, startPoint x: 362, startPoint y: 110, endPoint x: 372, endPoint y: 113, distance: 11.3
click at [372, 113] on div at bounding box center [475, 137] width 400 height 68
click at [668, 275] on div at bounding box center [475, 299] width 400 height 68
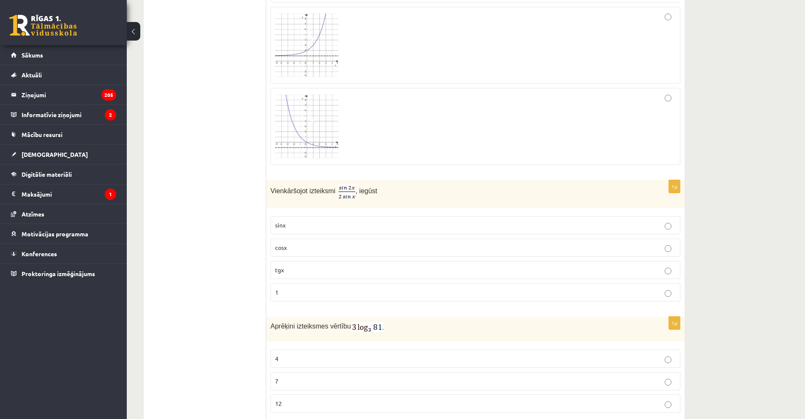
click at [316, 220] on p "sinx" at bounding box center [475, 224] width 400 height 9
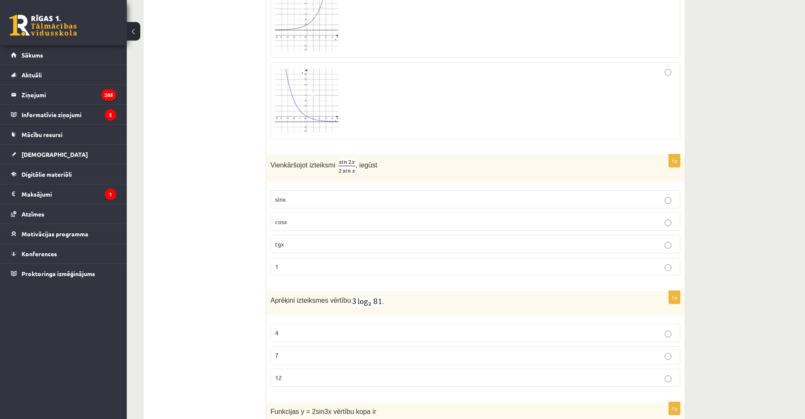
scroll to position [3215, 0]
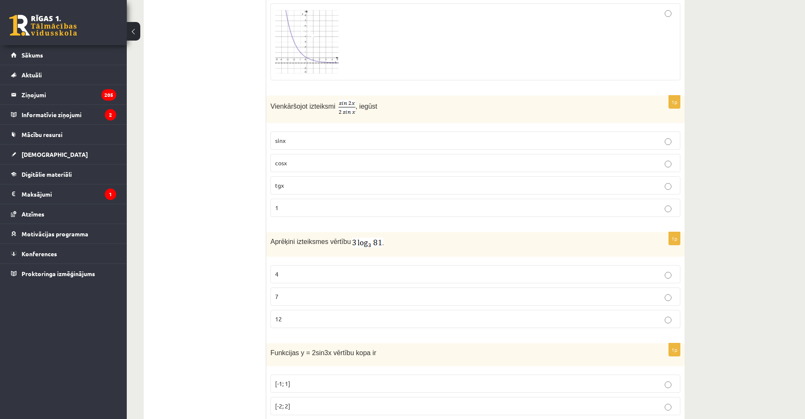
click at [396, 316] on label "12" at bounding box center [475, 319] width 410 height 18
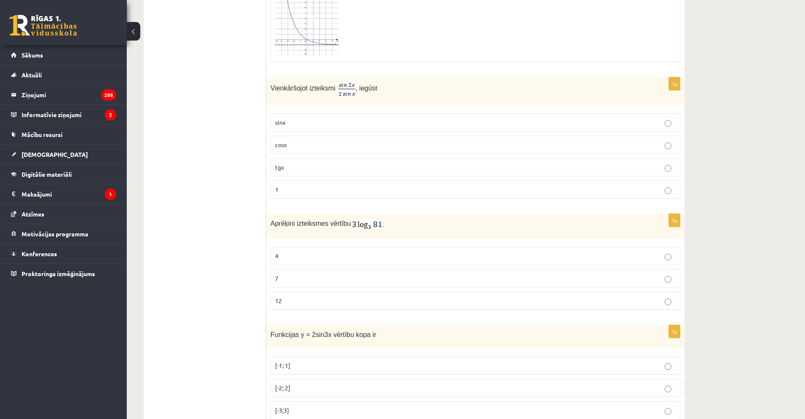
scroll to position [3300, 0]
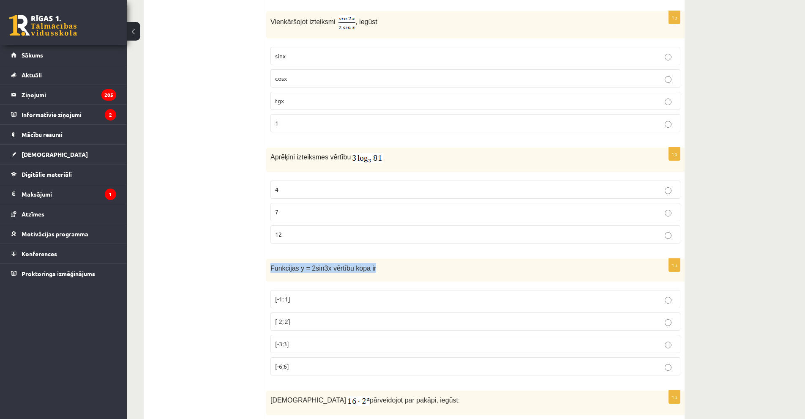
drag, startPoint x: 381, startPoint y: 253, endPoint x: 269, endPoint y: 255, distance: 112.3
click at [269, 258] on div "Funkcijas y = 2sin3x vērtību kopa ir" at bounding box center [475, 269] width 418 height 23
copy span "Funkcijas y = 2sin3x vērtību kopa ir"
click at [310, 317] on label "[-2; 2]" at bounding box center [475, 321] width 410 height 18
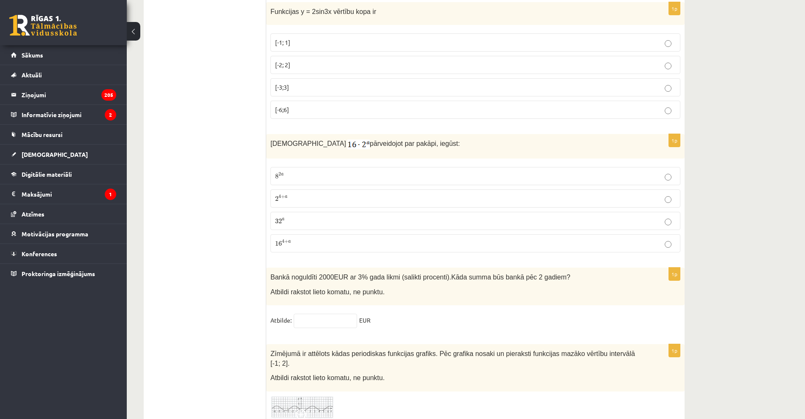
scroll to position [3553, 0]
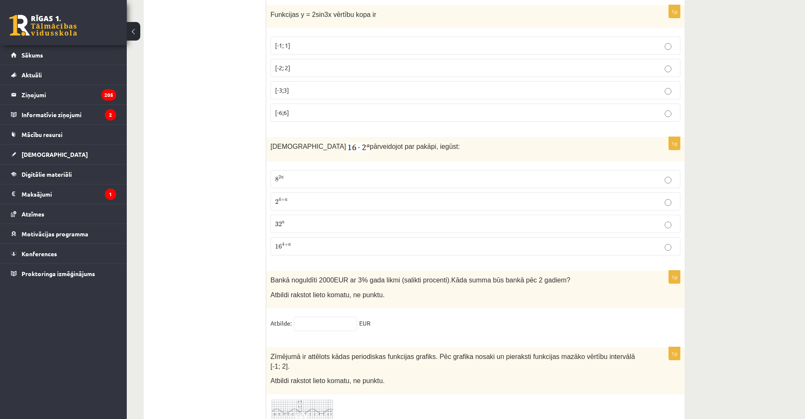
drag, startPoint x: 517, startPoint y: 201, endPoint x: 756, endPoint y: 209, distance: 238.3
click at [336, 197] on p "2 4 + a 2 4 + a" at bounding box center [475, 201] width 400 height 9
click at [316, 219] on p "32 a 32 a" at bounding box center [475, 223] width 400 height 9
click at [336, 242] on p "16 4 + a 16 4 + a" at bounding box center [475, 246] width 400 height 9
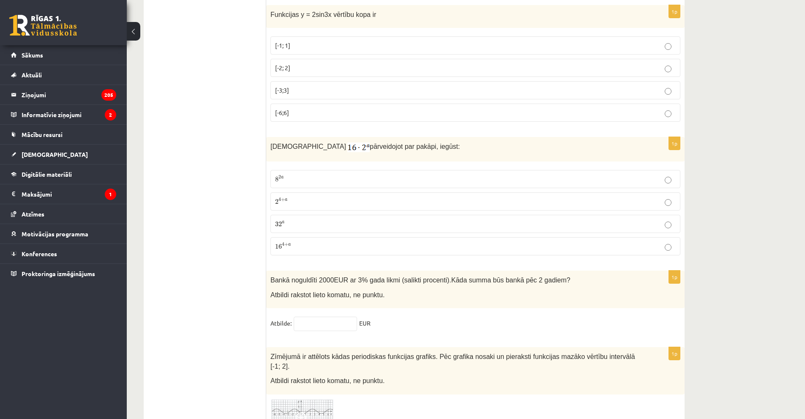
click at [395, 192] on label "2 4 + a 2 4 + a" at bounding box center [475, 201] width 410 height 18
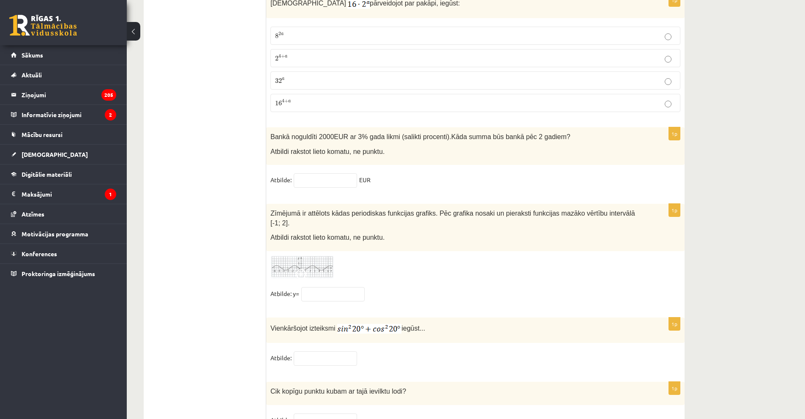
scroll to position [3722, 0]
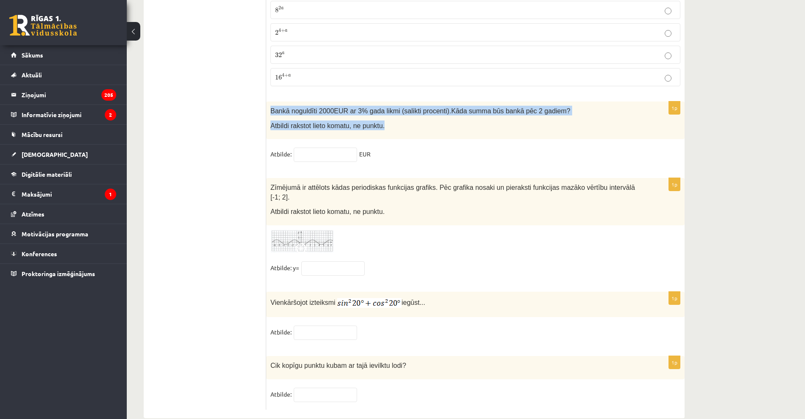
drag, startPoint x: 269, startPoint y: 101, endPoint x: 391, endPoint y: 126, distance: 125.1
click at [384, 126] on div "Bankā noguldīti 2000EUR ar 3% gada likmi (salikti procenti). Kāda summa būs ban…" at bounding box center [475, 120] width 418 height 38
copy div "Bankā noguldīti 2000EUR ar 3% gada likmi (salikti procenti). Kāda summa būs ban…"
click at [636, 120] on p "Atbildi rakstot lieto komatu, ne punktu." at bounding box center [453, 125] width 367 height 10
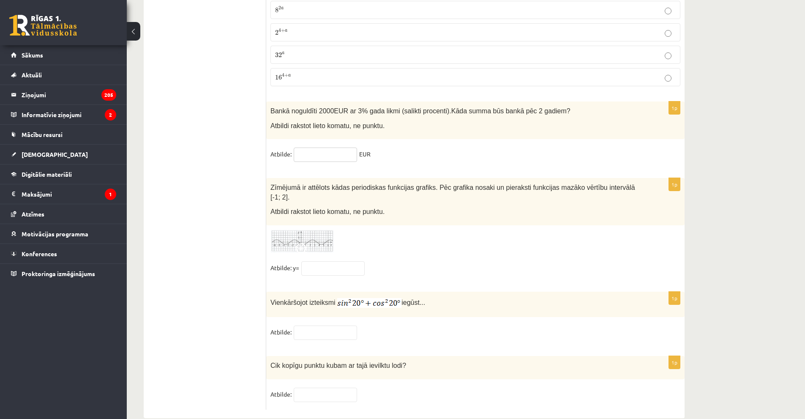
click at [324, 147] on input "text" at bounding box center [325, 154] width 63 height 14
type input "******"
click at [437, 229] on div at bounding box center [475, 240] width 410 height 23
click at [336, 261] on input "text" at bounding box center [332, 268] width 63 height 14
click at [280, 207] on div "Zīmējumā ir attēlots kādas periodiskas funkcijas grafiks. Pēc grafika nosaki un…" at bounding box center [475, 201] width 418 height 47
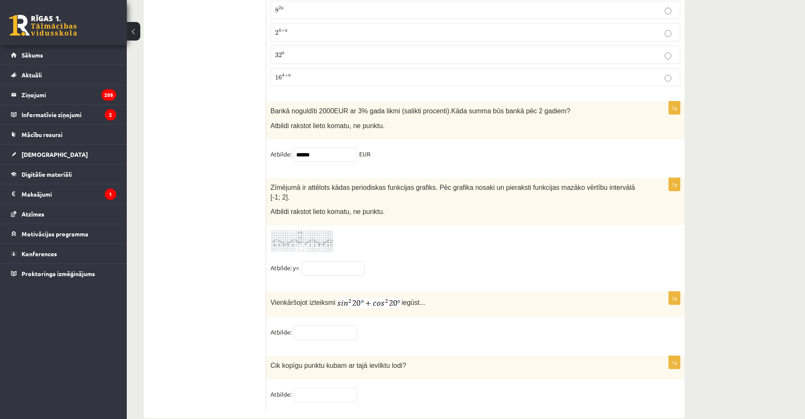
click at [284, 229] on img at bounding box center [301, 240] width 63 height 23
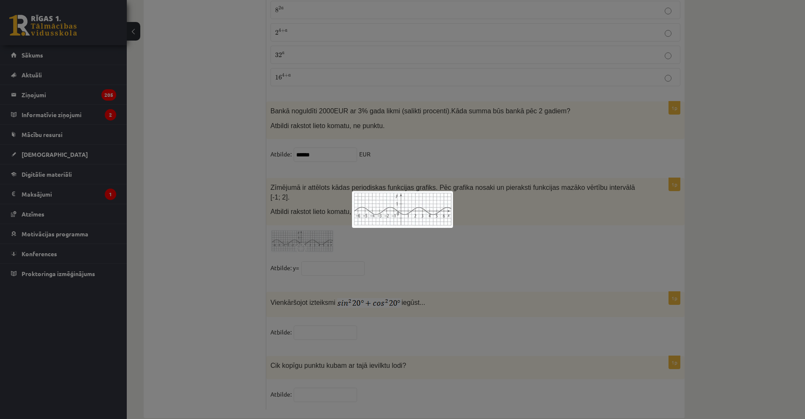
click at [481, 239] on div at bounding box center [402, 209] width 805 height 419
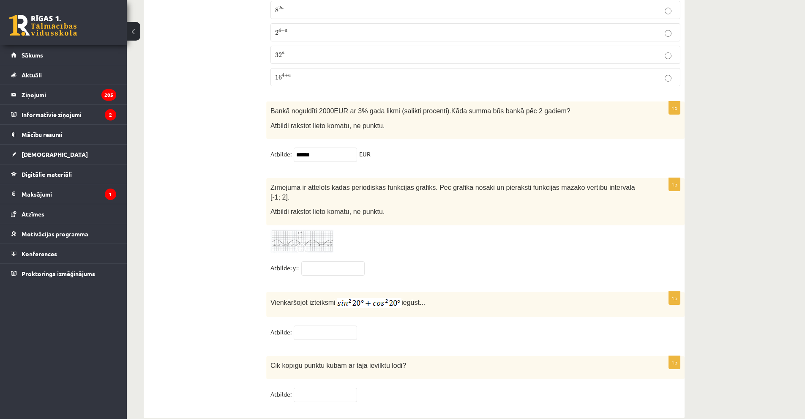
click at [292, 229] on img at bounding box center [301, 240] width 63 height 23
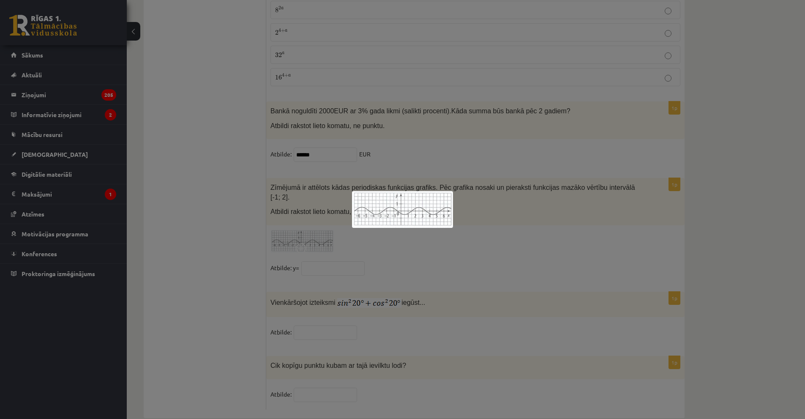
click at [508, 224] on div at bounding box center [402, 209] width 805 height 419
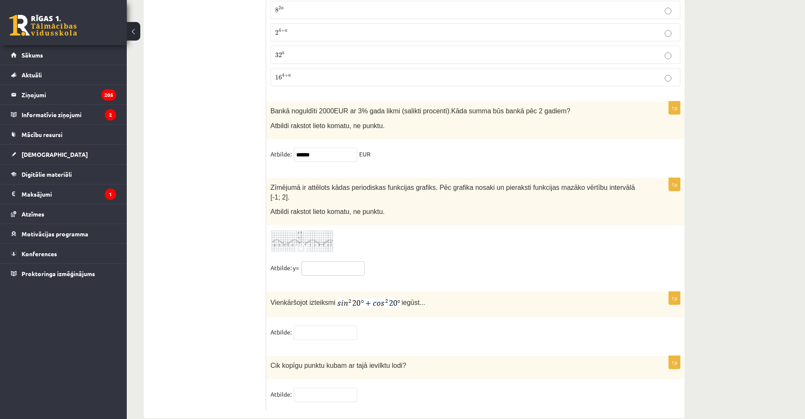
click at [328, 261] on input "text" at bounding box center [332, 268] width 63 height 14
click at [329, 229] on img at bounding box center [301, 240] width 63 height 23
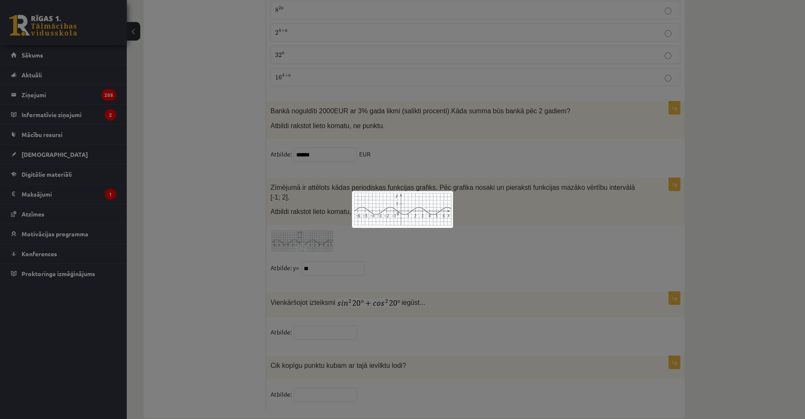
click at [464, 227] on div at bounding box center [402, 209] width 805 height 419
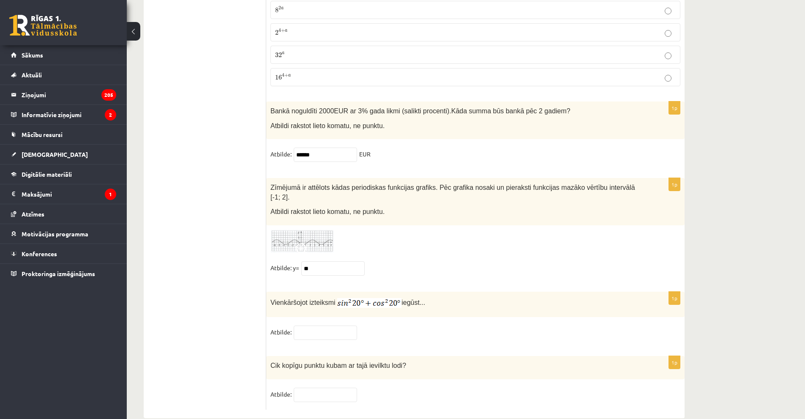
click at [326, 229] on img at bounding box center [301, 240] width 63 height 23
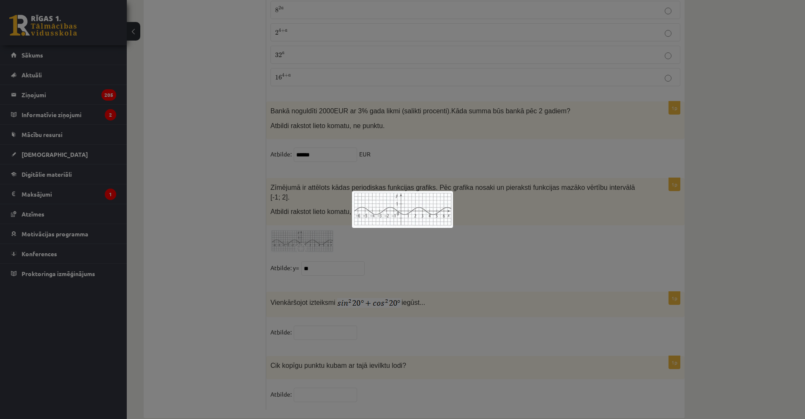
click at [478, 247] on div at bounding box center [402, 209] width 805 height 419
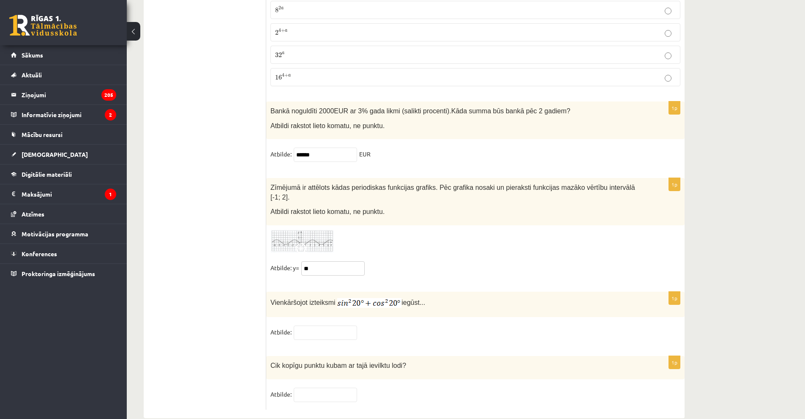
click at [305, 261] on input "**" at bounding box center [332, 268] width 63 height 14
click at [309, 261] on input "**" at bounding box center [332, 268] width 63 height 14
type input "****"
drag, startPoint x: 270, startPoint y: 284, endPoint x: 423, endPoint y: 289, distance: 153.0
click at [423, 291] on div "Vienkāršojot izteiksmi iegūst..." at bounding box center [475, 304] width 418 height 26
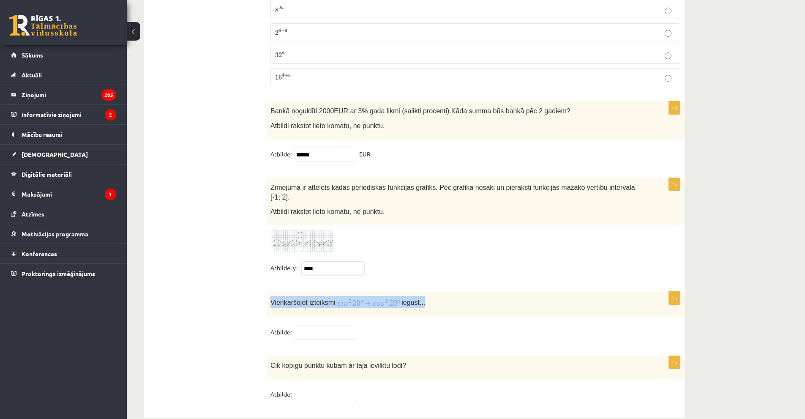
copy p "Vienkāršojot izteiksmi iegūst..."
click at [471, 296] on p "Vienkāršojot izteiksmi iegūst..." at bounding box center [453, 302] width 367 height 12
click at [341, 387] on input "text" at bounding box center [325, 394] width 63 height 14
type input "*"
click at [502, 325] on fieldset "Atbilde:" at bounding box center [475, 334] width 410 height 18
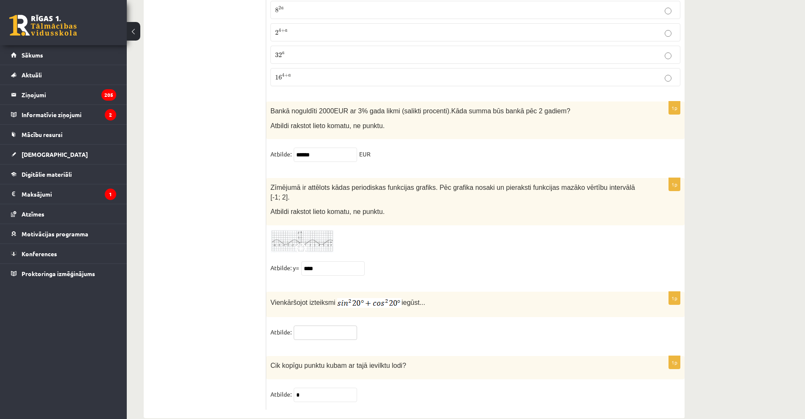
click at [326, 325] on input "text" at bounding box center [325, 332] width 63 height 14
type input "*"
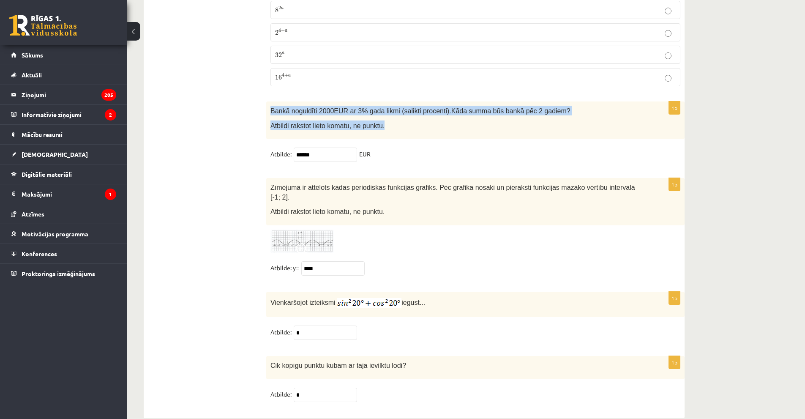
drag, startPoint x: 288, startPoint y: 102, endPoint x: 444, endPoint y: 128, distance: 157.6
click at [392, 116] on div "Bankā noguldīti 2000EUR ar 3% gada likmi (salikti procenti). Kāda summa būs ban…" at bounding box center [475, 120] width 418 height 38
click at [448, 129] on div "Bankā noguldīti 2000EUR ar 3% gada likmi (salikti procenti). Kāda summa būs ban…" at bounding box center [475, 120] width 418 height 38
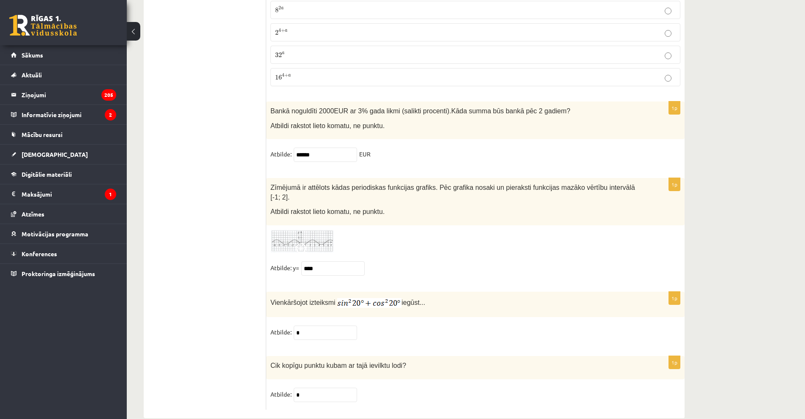
click at [514, 147] on fieldset "Atbilde: ****** EUR" at bounding box center [475, 156] width 410 height 18
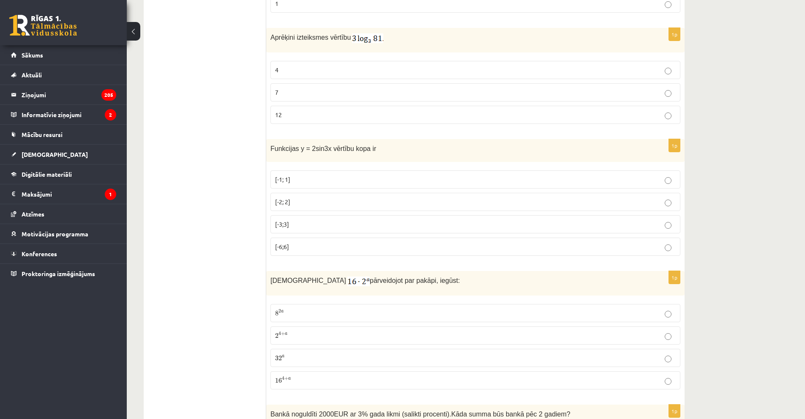
scroll to position [3384, 0]
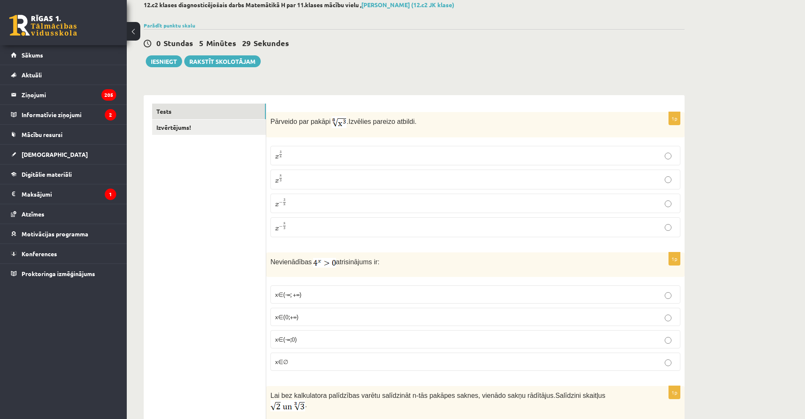
scroll to position [0, 0]
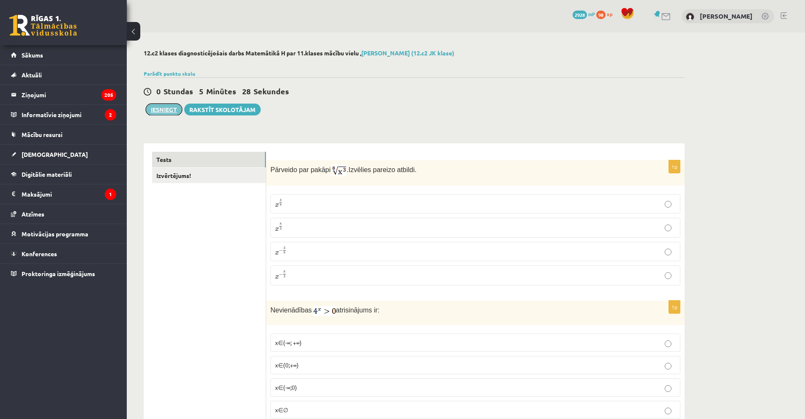
click at [177, 109] on button "Iesniegt" at bounding box center [164, 109] width 36 height 12
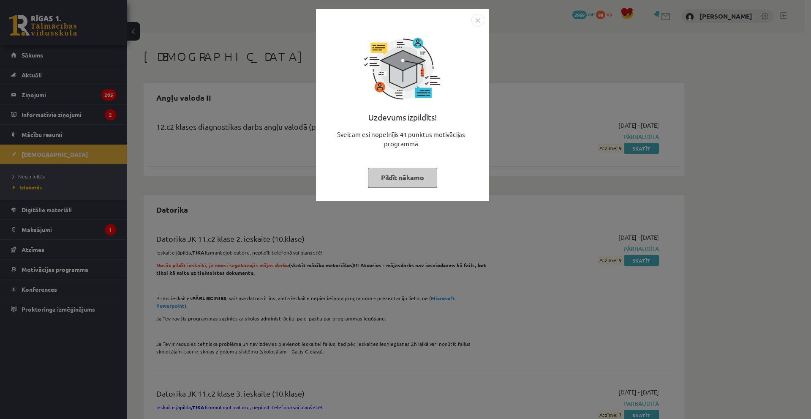
click at [419, 181] on button "Pildīt nākamo" at bounding box center [402, 177] width 69 height 19
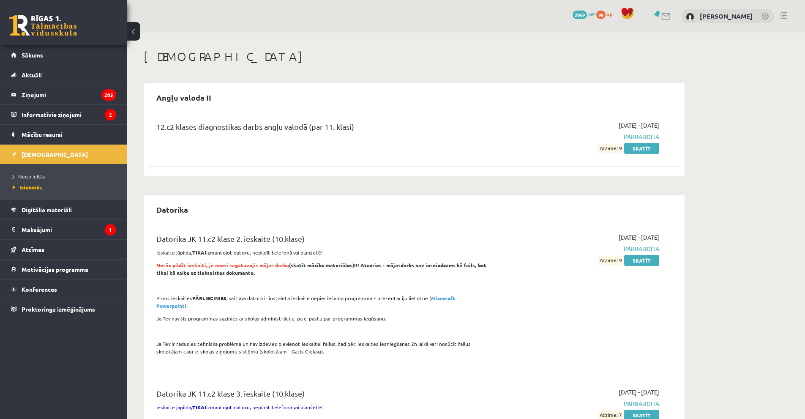
click at [51, 177] on link "Neizpildītās" at bounding box center [66, 176] width 106 height 8
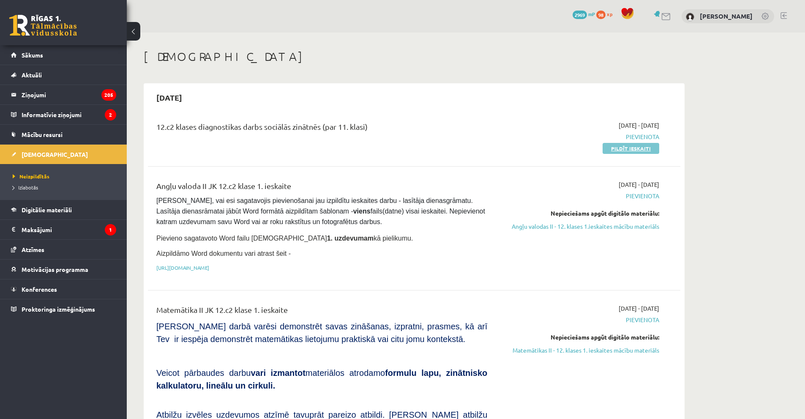
click at [626, 148] on link "Pildīt ieskaiti" at bounding box center [630, 148] width 57 height 11
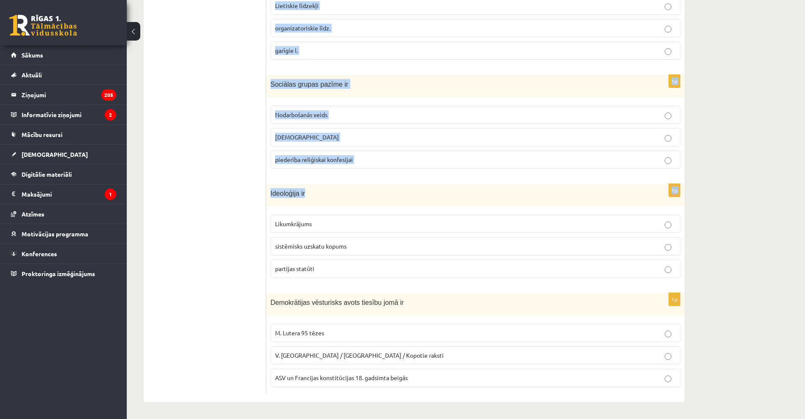
scroll to position [304, 0]
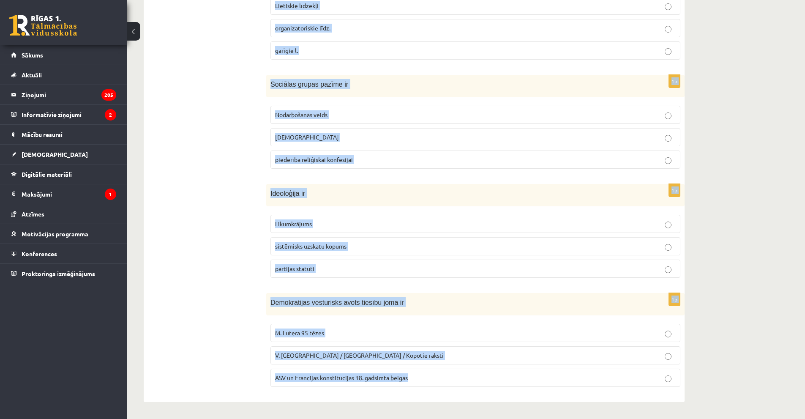
drag, startPoint x: 270, startPoint y: 169, endPoint x: 421, endPoint y: 375, distance: 255.8
click at [421, 375] on form "1p Antīkā darba “Valsts” autors ir Sokrāts [PERSON_NAME] 1p Sakari, teritorija …" at bounding box center [475, 121] width 401 height 546
copy form "Antīkā darba “Valsts” autors ir Sokrāts [PERSON_NAME] 1p Sakari, teritorija un …"
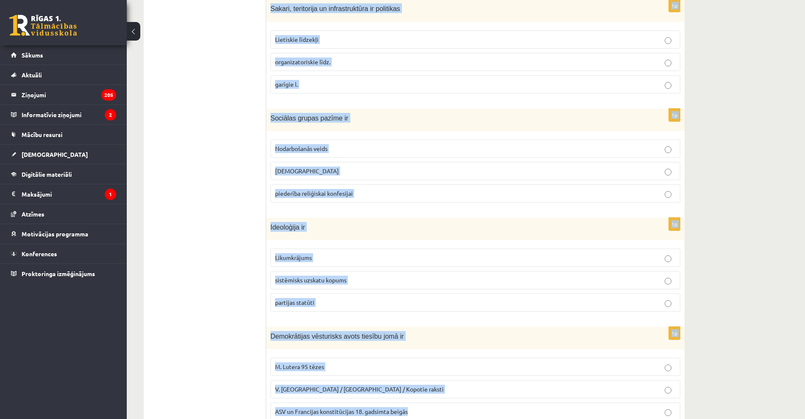
scroll to position [136, 0]
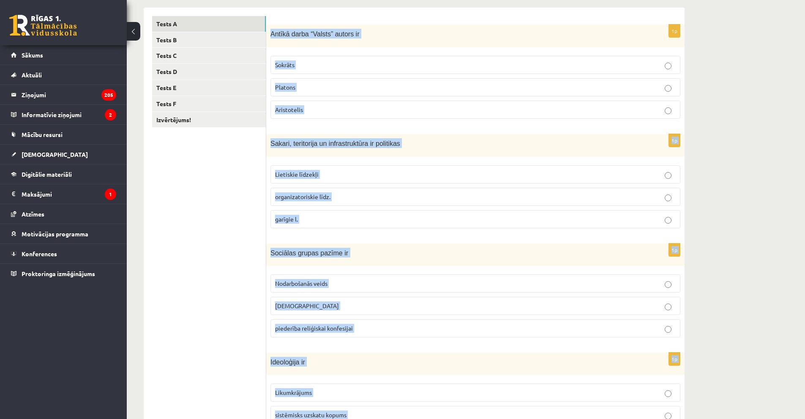
drag, startPoint x: 745, startPoint y: 166, endPoint x: 736, endPoint y: 164, distance: 10.0
click at [745, 165] on div "12.c2 klases diagnosticējošais darbs Sociālās zinātnēs II par 11.klases mācību …" at bounding box center [466, 242] width 678 height 690
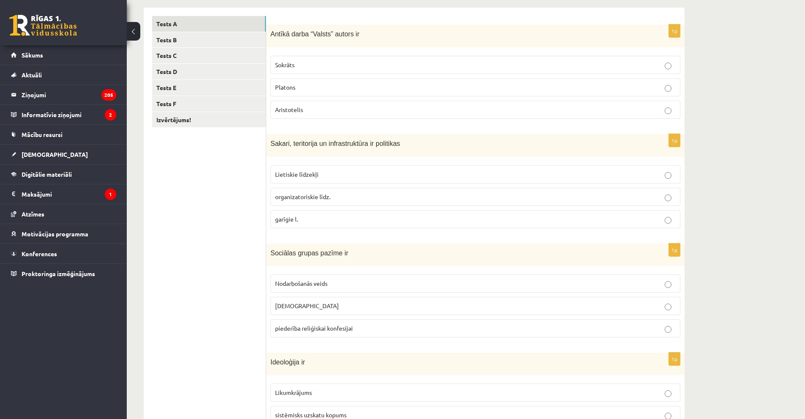
click at [212, 204] on ul "Tests A Tests B Tests C Tests D Tests E Tests F Izvērtējums!" at bounding box center [209, 289] width 114 height 546
click at [328, 84] on p "Platons" at bounding box center [475, 87] width 400 height 9
click at [302, 170] on p "Lietiskie līdzekļi" at bounding box center [475, 174] width 400 height 9
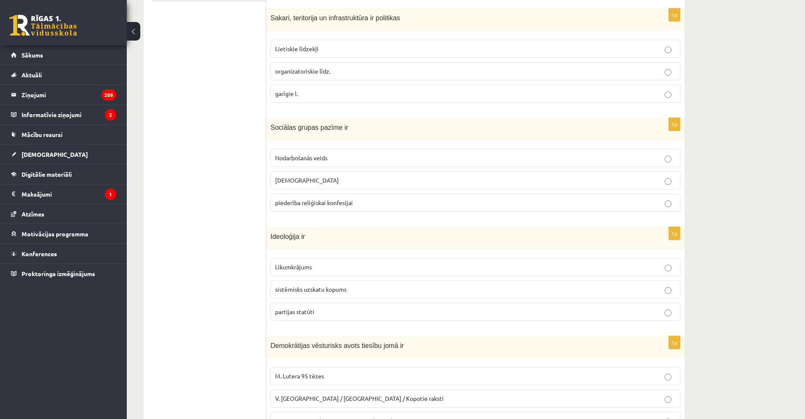
scroll to position [262, 0]
click at [322, 204] on span "piederība reliģiskai konfesijai" at bounding box center [314, 201] width 78 height 8
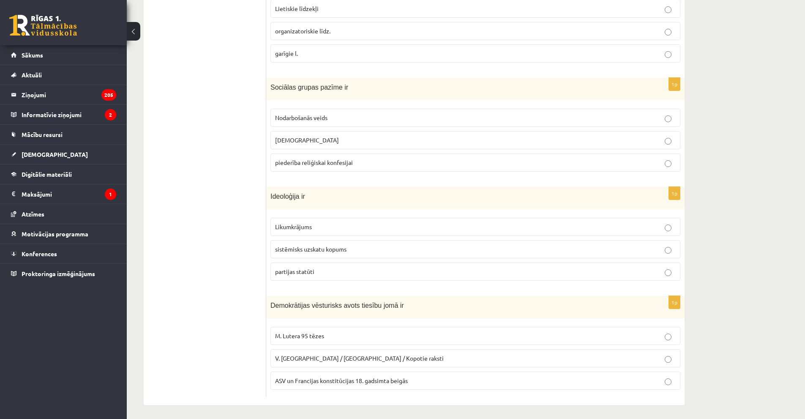
scroll to position [304, 0]
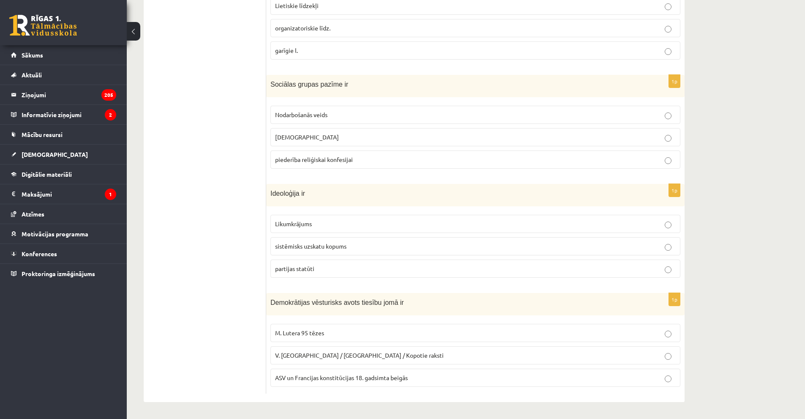
click at [397, 243] on p "sistēmisks uzskatu kopums" at bounding box center [475, 246] width 400 height 9
click at [373, 385] on label "ASV un Francijas konstitūcijas 18. gadsimta beigās" at bounding box center [475, 377] width 410 height 18
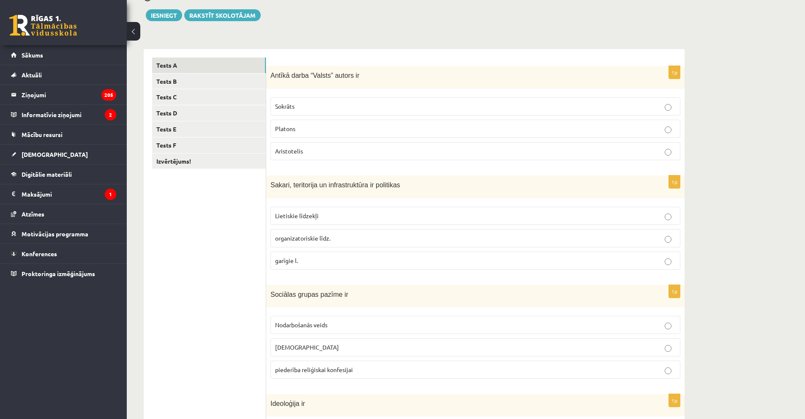
scroll to position [93, 0]
click at [178, 78] on link "Tests B" at bounding box center [209, 82] width 114 height 16
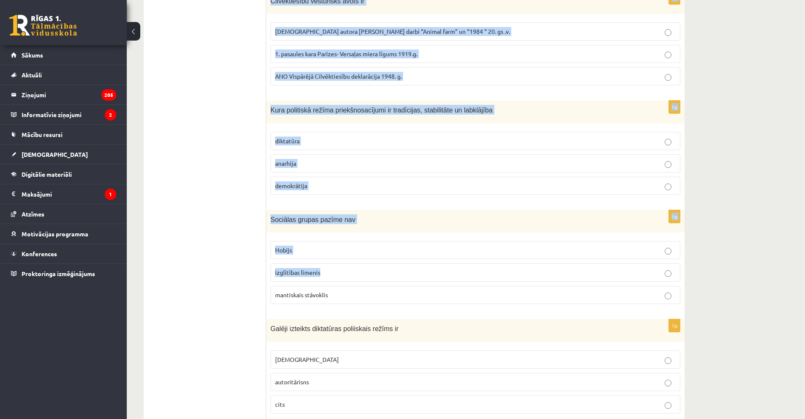
scroll to position [304, 0]
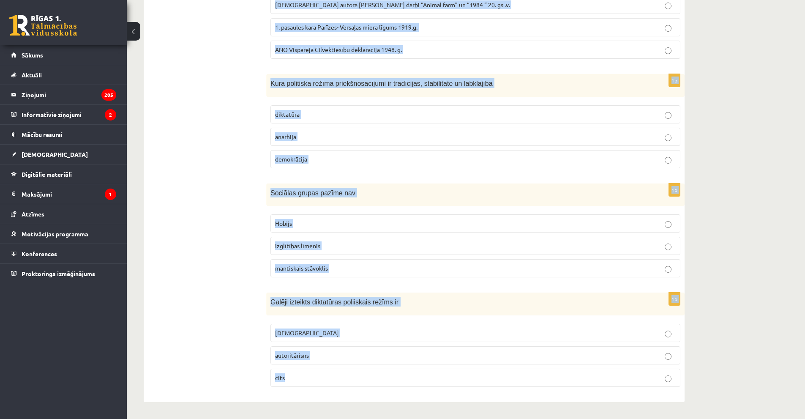
drag, startPoint x: 269, startPoint y: 72, endPoint x: 375, endPoint y: 371, distance: 316.7
click at [375, 371] on form "1p Parlaments un partijas ir demokrātiskas politikas Garīgie līdzekļi organizat…" at bounding box center [475, 121] width 401 height 546
copy form "Parlaments un partijas ir demokrātiskas politikas Garīgie līdzekļi organizatori…"
click at [731, 182] on div "12.c2 klases diagnosticējošais darbs Sociālās zinātnēs II par 11.klases mācību …" at bounding box center [466, 73] width 678 height 690
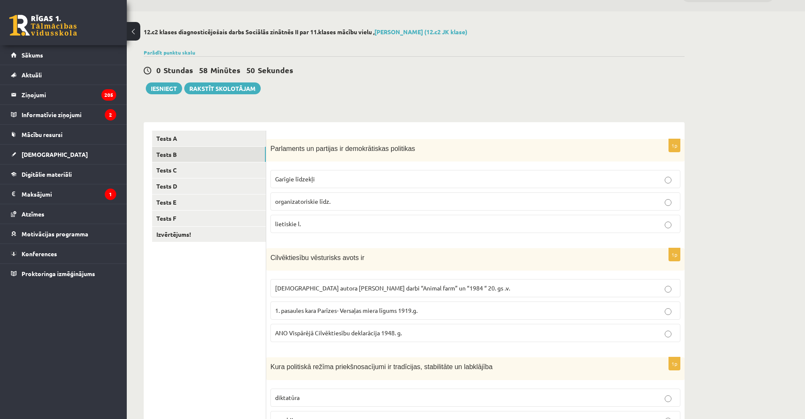
scroll to position [0, 0]
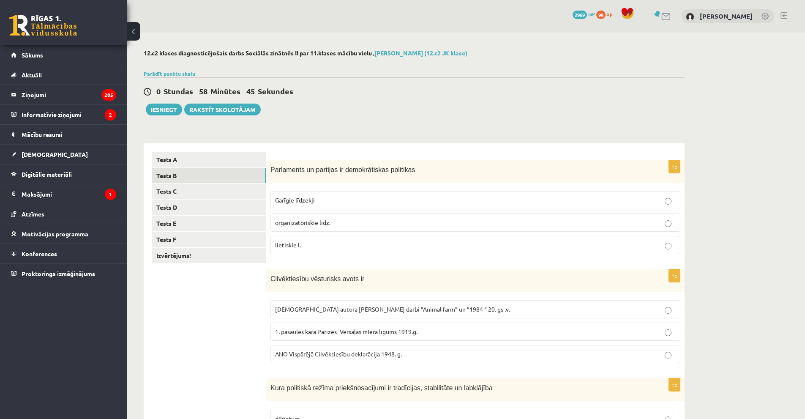
click at [343, 225] on p "organizatoriskie līdz." at bounding box center [475, 222] width 400 height 9
click at [318, 351] on span "ANO Vispārējā Cilvēktiesību deklarācija 1948. g." at bounding box center [338, 354] width 127 height 8
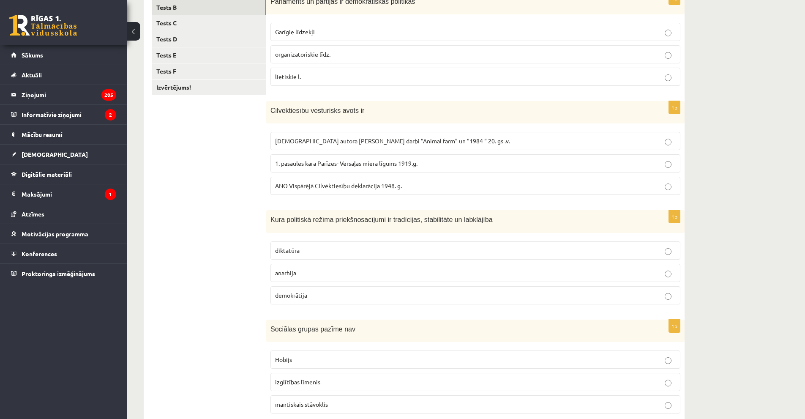
scroll to position [169, 0]
click at [355, 294] on p "demokrātija" at bounding box center [475, 294] width 400 height 9
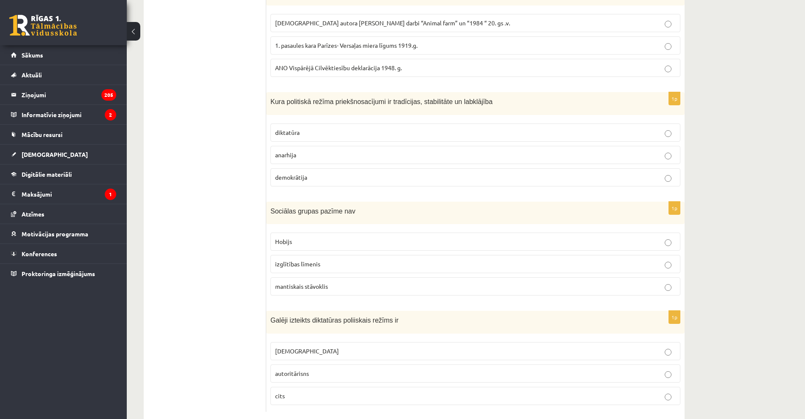
scroll to position [296, 0]
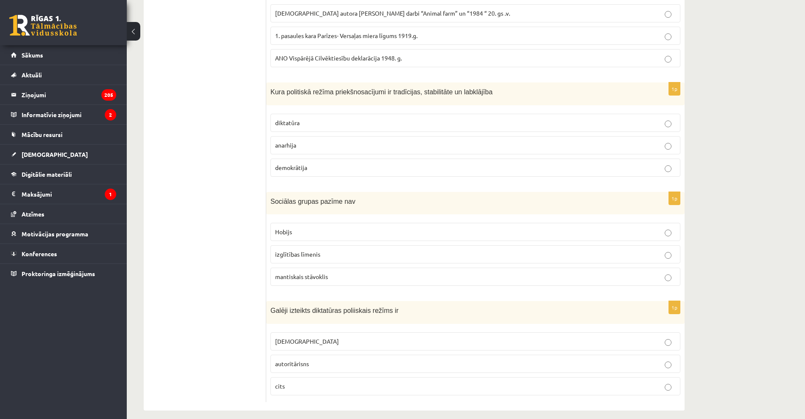
click at [377, 249] on label "izglītības līmenis" at bounding box center [475, 254] width 410 height 18
click at [374, 233] on p "Hobijs" at bounding box center [475, 231] width 400 height 9
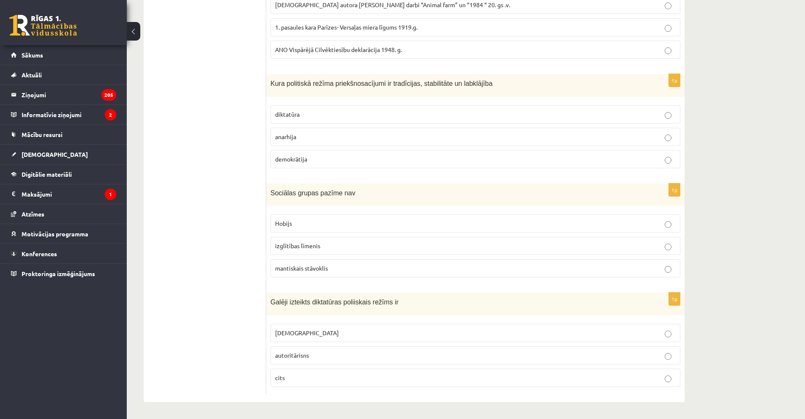
scroll to position [304, 0]
click at [329, 332] on p "[DEMOGRAPHIC_DATA]" at bounding box center [475, 332] width 400 height 9
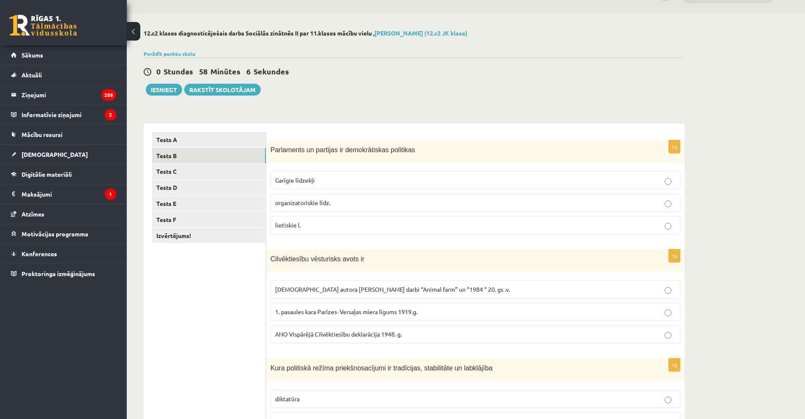
scroll to position [0, 0]
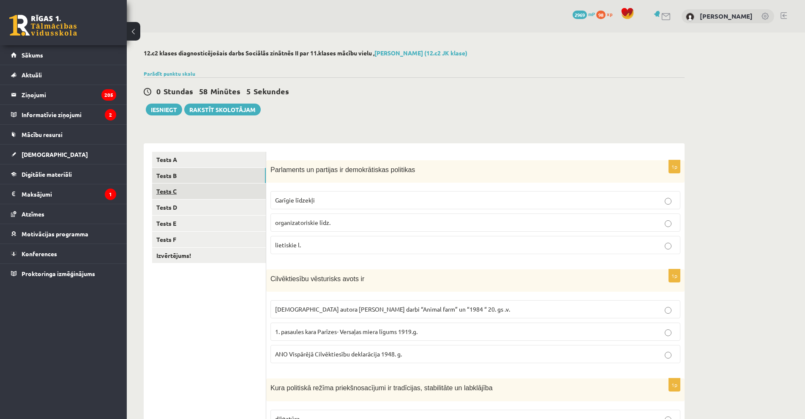
click at [228, 193] on link "Tests C" at bounding box center [209, 191] width 114 height 16
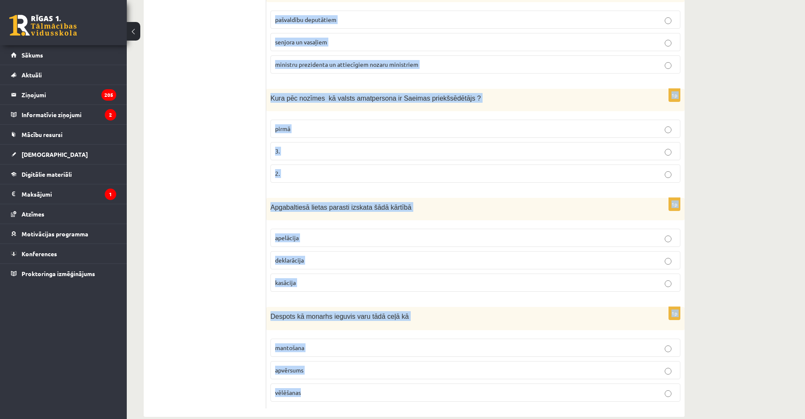
scroll to position [305, 0]
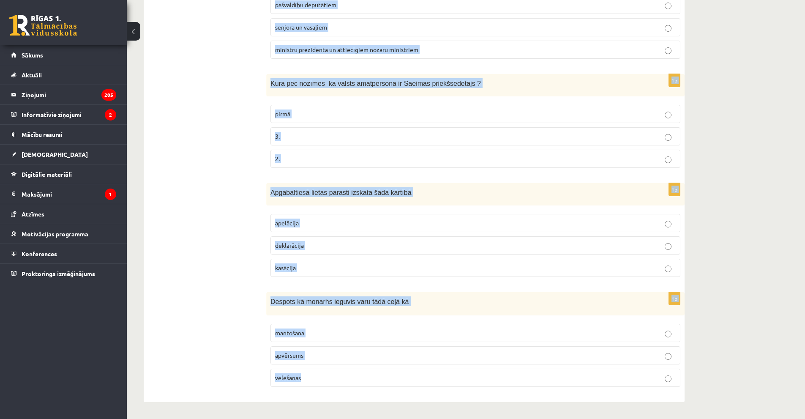
drag, startPoint x: 269, startPoint y: 166, endPoint x: 447, endPoint y: 388, distance: 285.4
click at [447, 388] on form "1p [GEOGRAPHIC_DATA] oligarhijas redzamākie pārstāvji ir bankas darbinieki turī…" at bounding box center [475, 120] width 401 height 546
copy form "Finanšu oligarhijas redzamākie pārstāvji ir bankas darbinieki turīgi lielīpašni…"
click at [740, 223] on div "12.c2 klases diagnosticējošais darbs Sociālās zinātnēs II par 11.klases mācību …" at bounding box center [466, 73] width 678 height 691
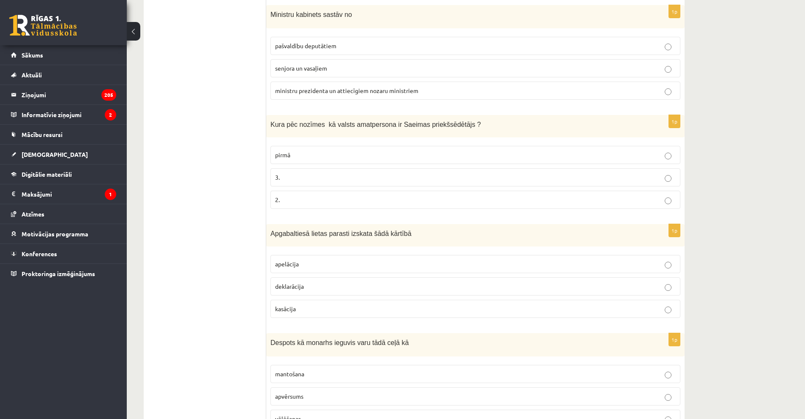
scroll to position [94, 0]
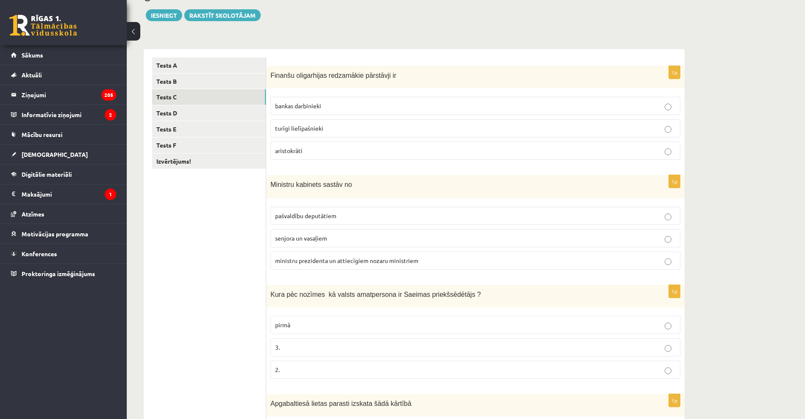
click at [400, 128] on p "turīgi lielīpašnieki" at bounding box center [475, 128] width 400 height 9
click at [379, 259] on span "ministru prezidenta un attiecīgiem nozaru ministriem" at bounding box center [346, 260] width 143 height 8
click at [443, 318] on label "pirmā" at bounding box center [475, 324] width 410 height 18
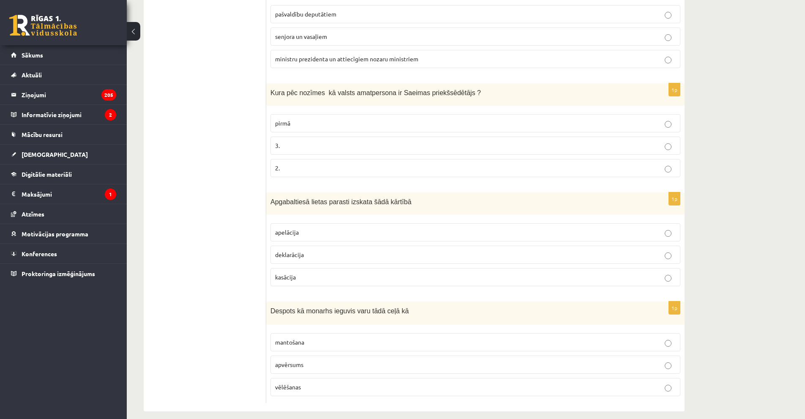
scroll to position [305, 0]
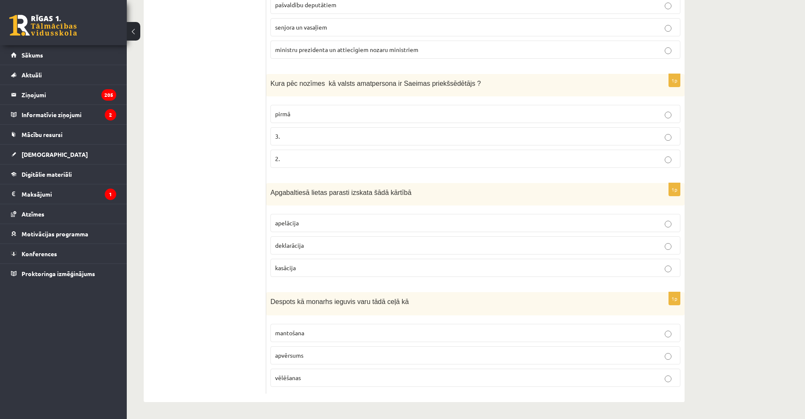
click at [391, 218] on p "apelācija" at bounding box center [475, 222] width 400 height 9
click at [354, 334] on p "mantošana" at bounding box center [475, 332] width 400 height 9
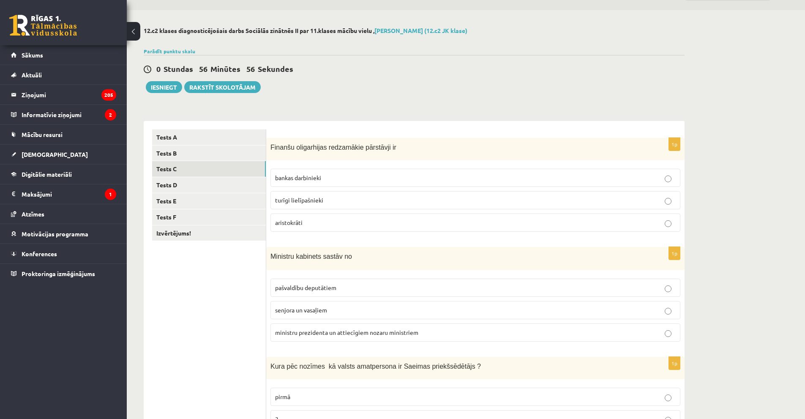
scroll to position [0, 0]
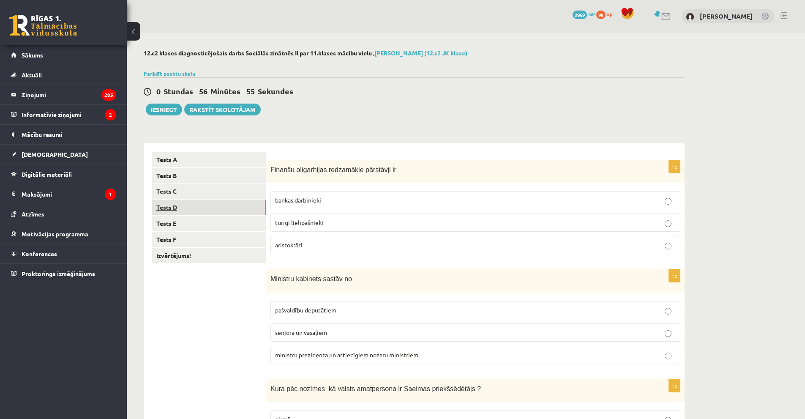
click at [201, 202] on link "Tests D" at bounding box center [209, 207] width 114 height 16
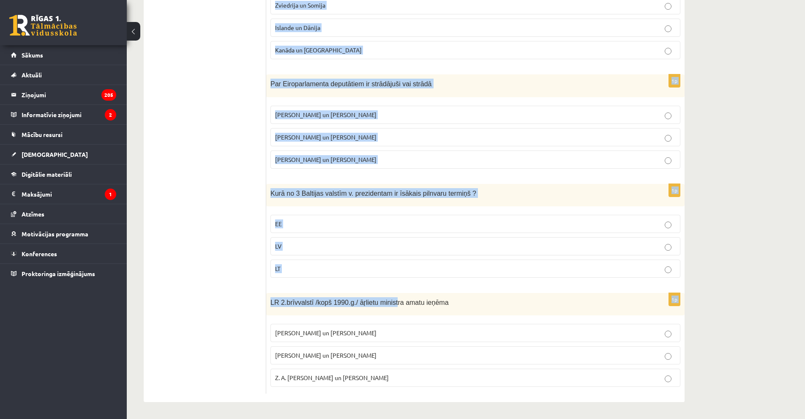
scroll to position [304, 0]
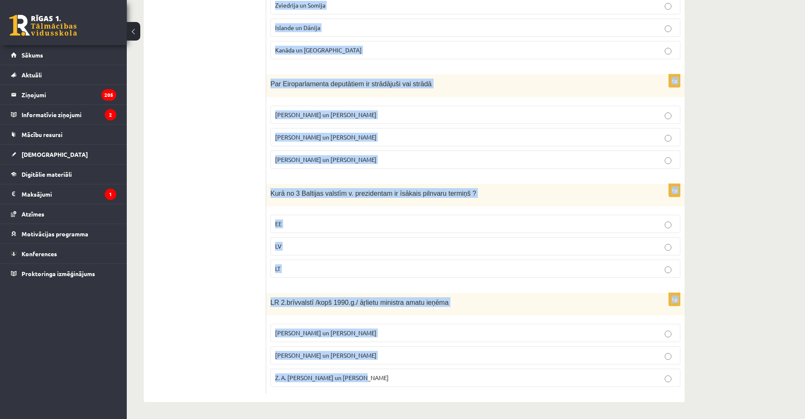
drag, startPoint x: 271, startPoint y: 167, endPoint x: 427, endPoint y: 363, distance: 250.9
click at [430, 371] on form "1p 1993. un 2018. g. [GEOGRAPHIC_DATA]/ [GEOGRAPHIC_DATA] un Aglonā viesojās Ro…" at bounding box center [475, 120] width 401 height 545
copy form "1993. un 2018. g. [GEOGRAPHIC_DATA]/ [GEOGRAPHIC_DATA] un Aglonā viesojās Romas…"
click at [774, 336] on div "12.c2 klases diagnosticējošais darbs Sociālās zinātnēs II par 11.klases mācību …" at bounding box center [466, 74] width 678 height 690
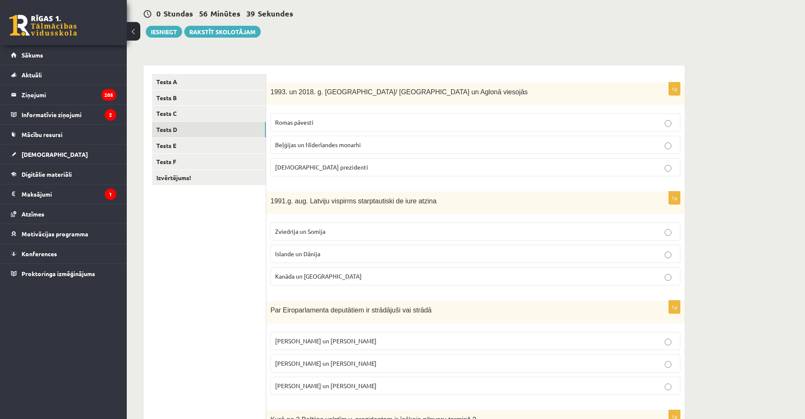
scroll to position [51, 0]
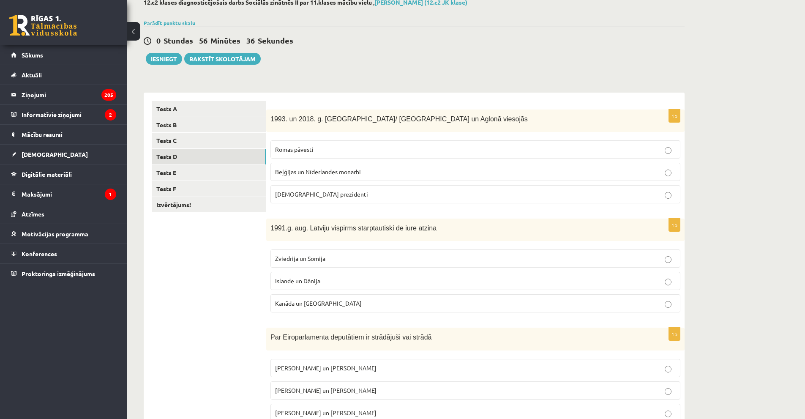
click at [379, 154] on p "Romas pāvesti" at bounding box center [475, 149] width 400 height 9
click at [362, 260] on p "Zviedrija un Somija" at bounding box center [475, 258] width 400 height 9
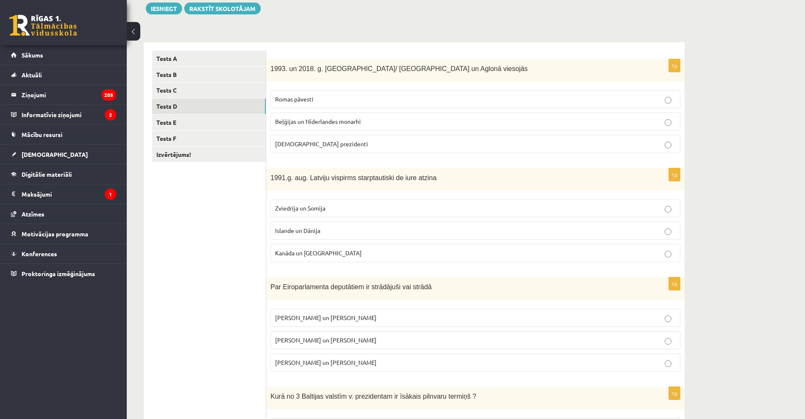
scroll to position [177, 0]
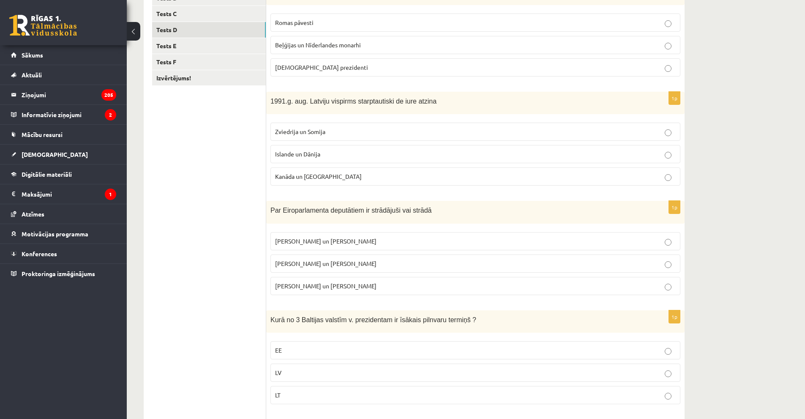
click at [397, 236] on label "[PERSON_NAME] un [PERSON_NAME]" at bounding box center [475, 241] width 410 height 18
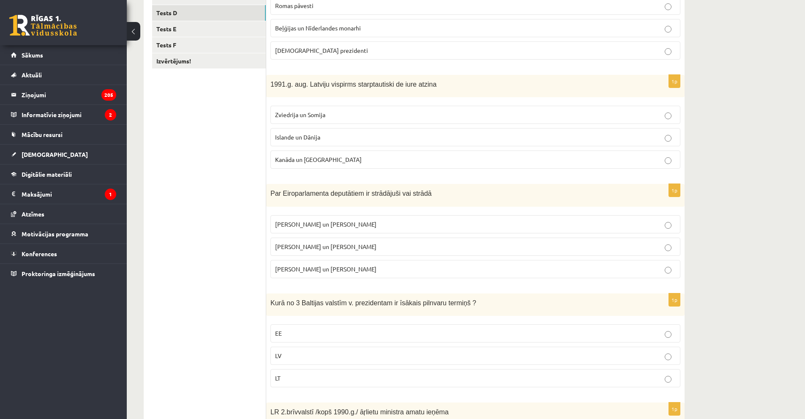
scroll to position [262, 0]
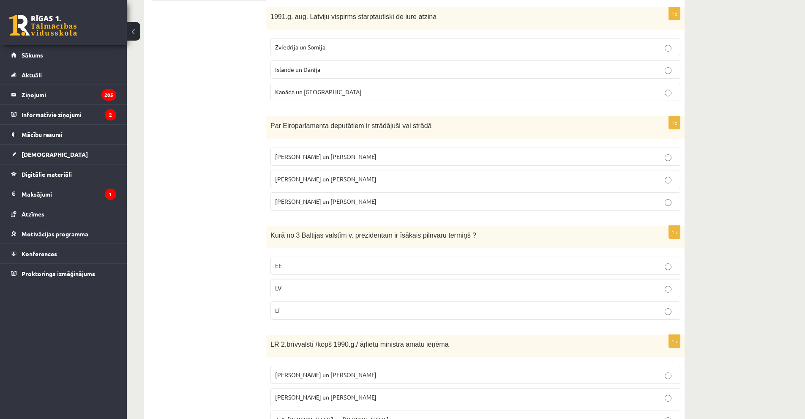
click at [294, 310] on p "LT" at bounding box center [475, 310] width 400 height 9
click at [361, 284] on p "LV" at bounding box center [475, 287] width 400 height 9
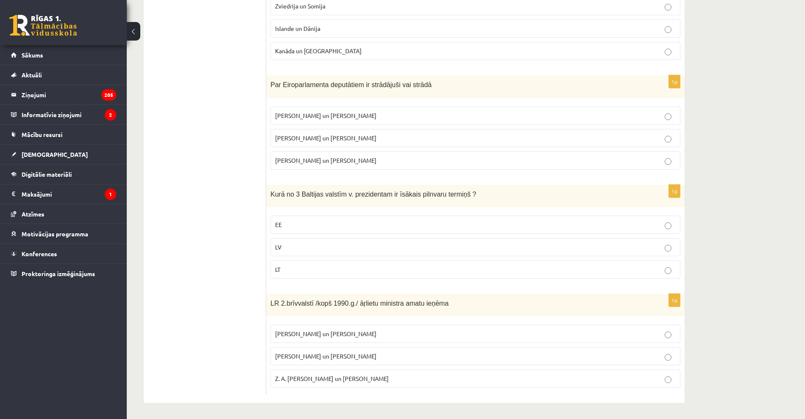
scroll to position [304, 0]
click at [361, 350] on label "[PERSON_NAME] un [PERSON_NAME]" at bounding box center [475, 355] width 410 height 18
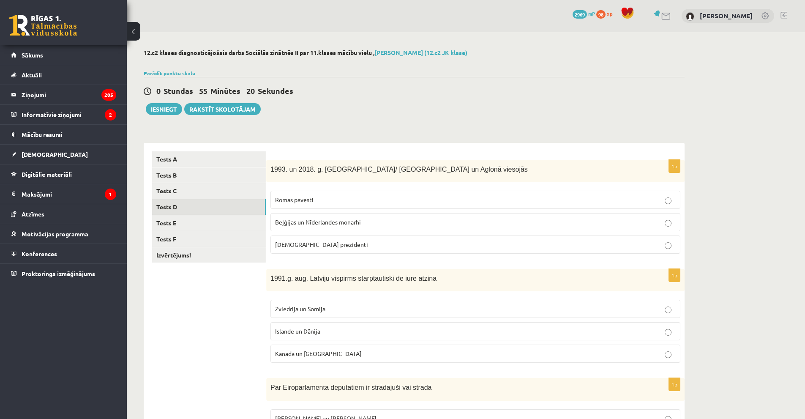
scroll to position [0, 0]
click at [209, 226] on link "Tests E" at bounding box center [209, 223] width 114 height 16
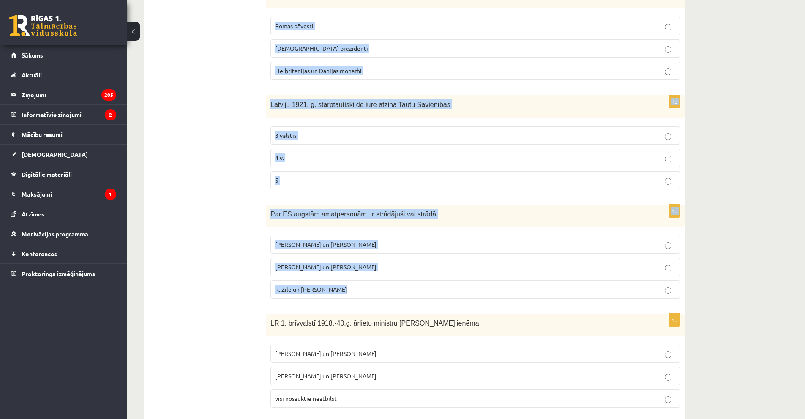
scroll to position [304, 0]
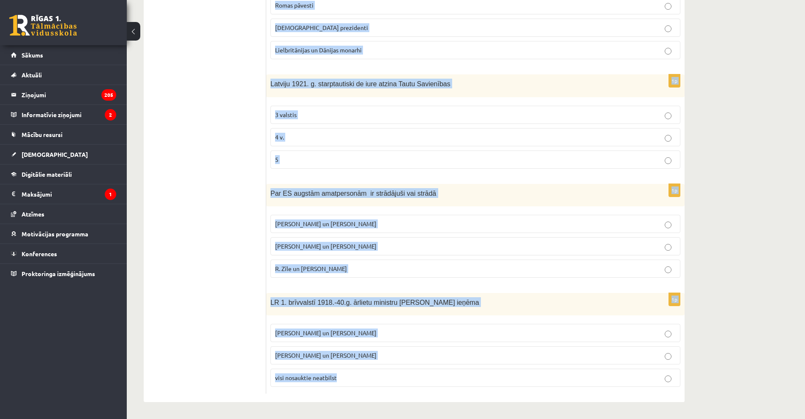
drag, startPoint x: 266, startPoint y: 167, endPoint x: 403, endPoint y: 372, distance: 246.3
click at [404, 373] on form "1p [PERSON_NAME] un [PERSON_NAME] ir strādājuši vai strādā tādās starptautiskās…" at bounding box center [475, 120] width 401 height 545
copy form "[PERSON_NAME] un [PERSON_NAME] ir strādājuši vai strādā tādās starptautiskās st…"
click at [725, 262] on div "12.c2 klases diagnosticējošais darbs Sociālās zinātnēs II par 11.klases mācību …" at bounding box center [466, 74] width 678 height 690
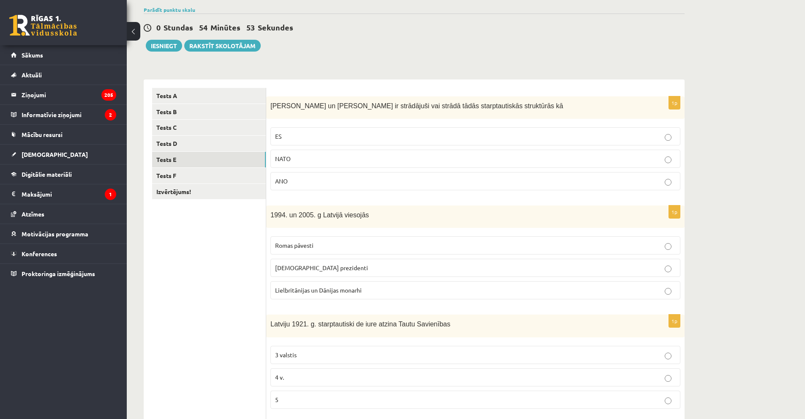
scroll to position [8, 0]
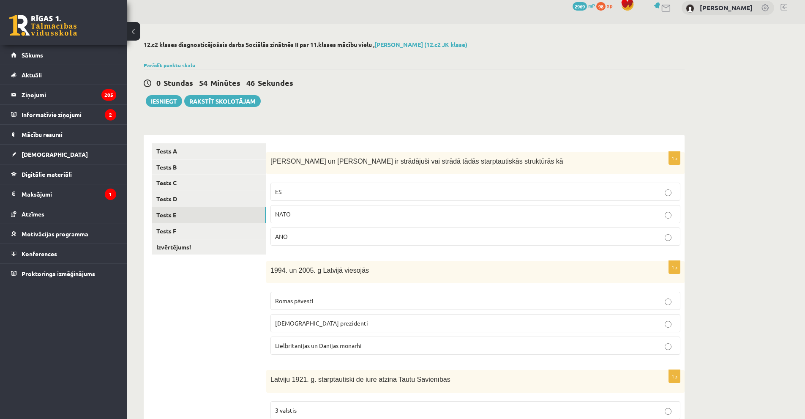
click at [413, 212] on p "NATO" at bounding box center [475, 213] width 400 height 9
click at [574, 194] on p "ES" at bounding box center [475, 191] width 400 height 9
click at [334, 298] on p "Romas pāvesti" at bounding box center [475, 300] width 400 height 9
click at [222, 204] on link "Tests D" at bounding box center [209, 199] width 114 height 16
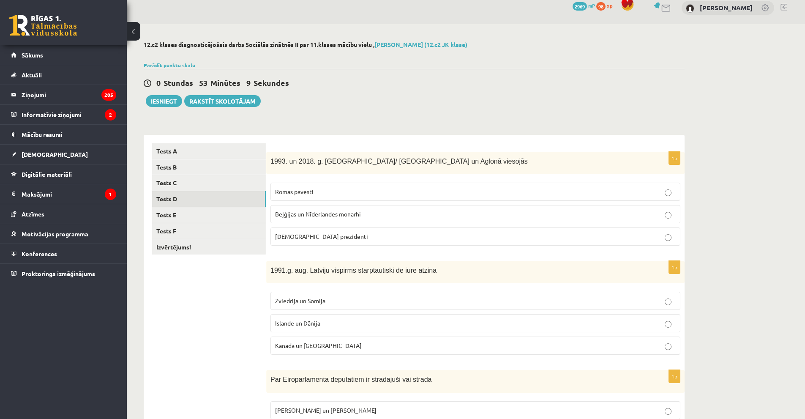
click at [717, 236] on div "12.c2 klases diagnosticējošais darbs Sociālās zinātnēs II par 11.klases mācību …" at bounding box center [466, 369] width 678 height 690
click at [646, 234] on p "[DEMOGRAPHIC_DATA] prezidenti" at bounding box center [475, 236] width 400 height 9
click at [472, 197] on label "Romas pāvesti" at bounding box center [475, 191] width 410 height 18
click at [197, 208] on link "Tests E" at bounding box center [209, 215] width 114 height 16
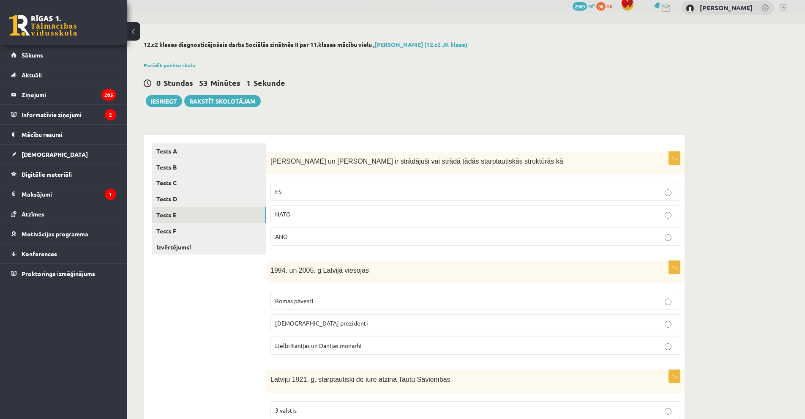
click at [346, 319] on p "[DEMOGRAPHIC_DATA] prezidenti" at bounding box center [475, 322] width 400 height 9
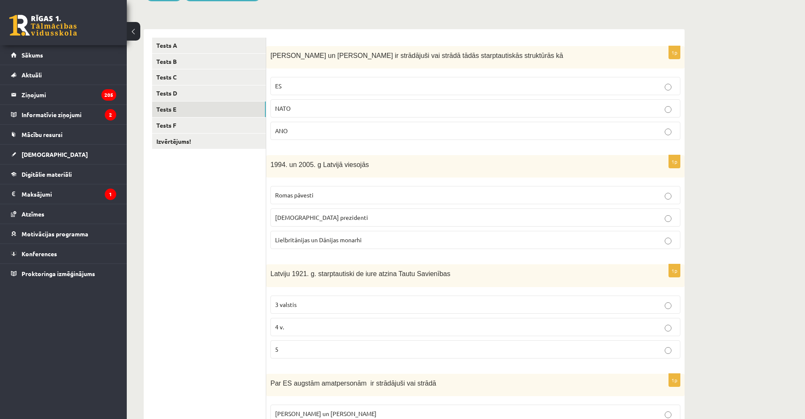
scroll to position [177, 0]
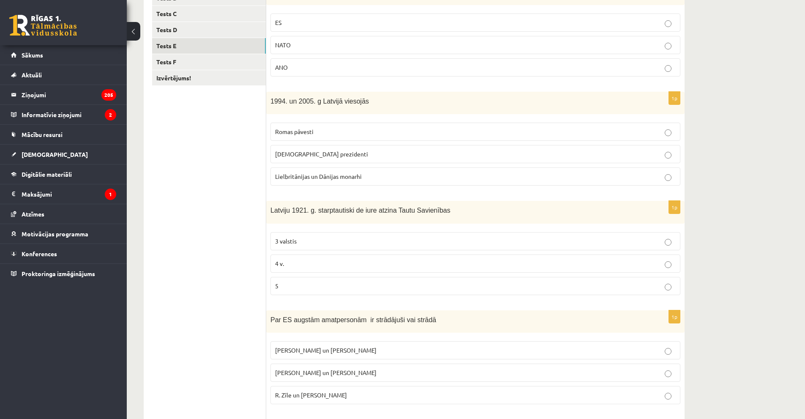
click at [317, 242] on p "3 valstis" at bounding box center [475, 241] width 400 height 9
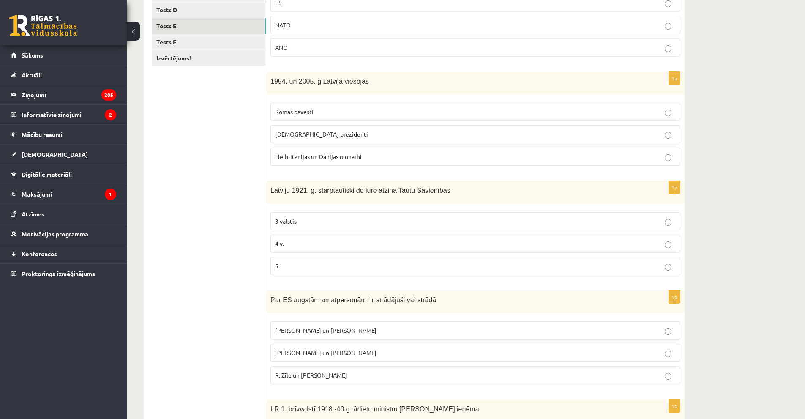
scroll to position [262, 0]
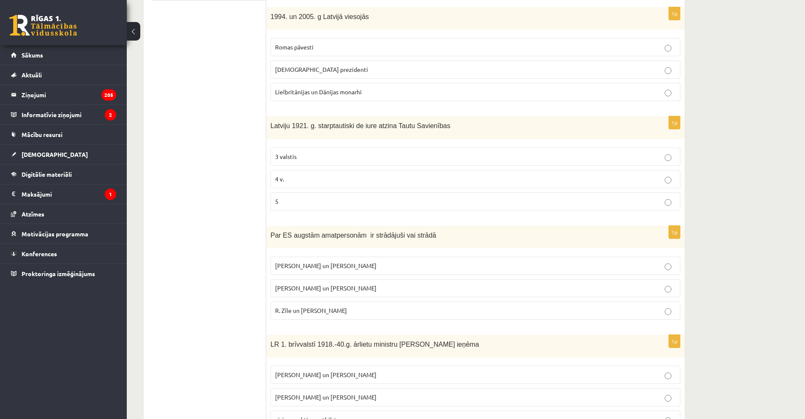
click at [348, 313] on p "R. Zīle un [PERSON_NAME]" at bounding box center [475, 310] width 400 height 9
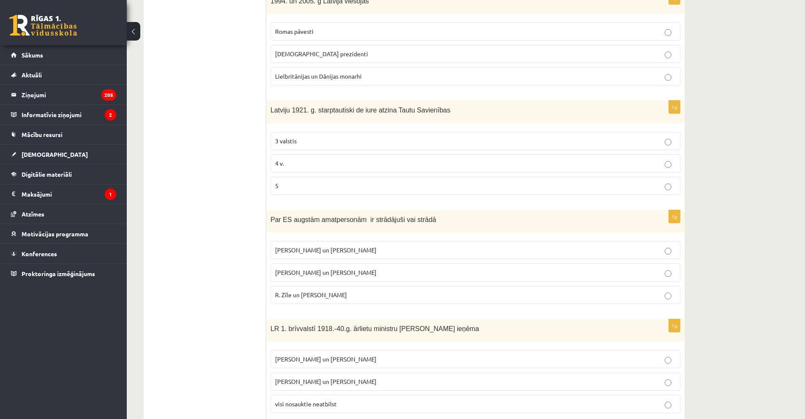
scroll to position [304, 0]
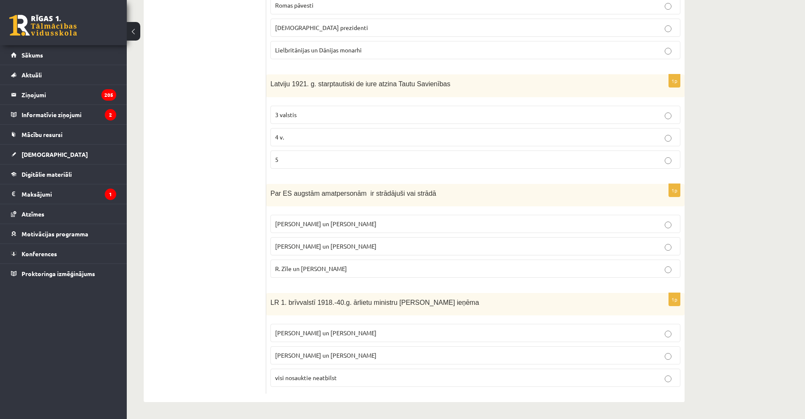
click at [340, 336] on p "[PERSON_NAME] un [PERSON_NAME]" at bounding box center [475, 332] width 400 height 9
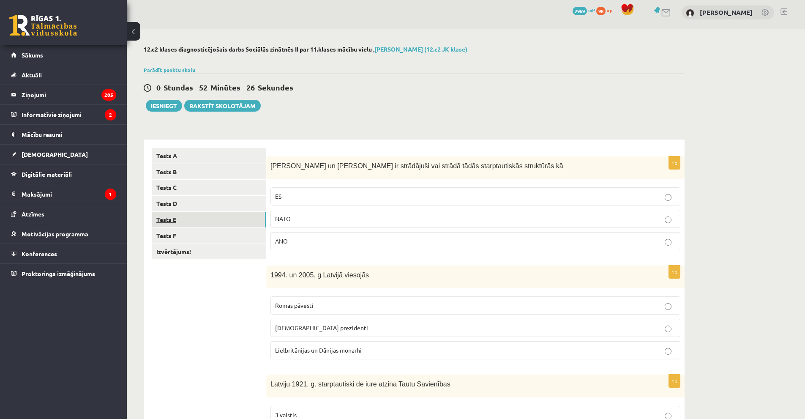
scroll to position [0, 0]
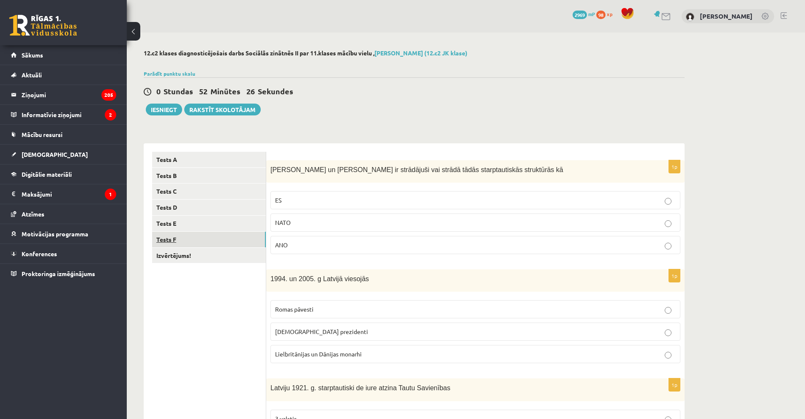
click at [179, 236] on link "Tests F" at bounding box center [209, 239] width 114 height 16
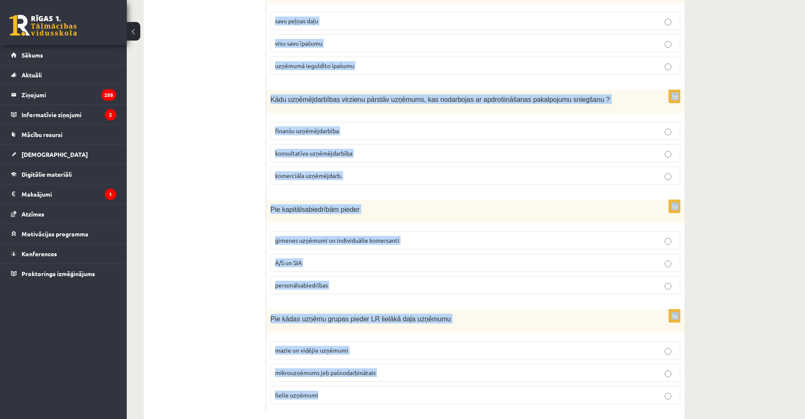
scroll to position [307, 0]
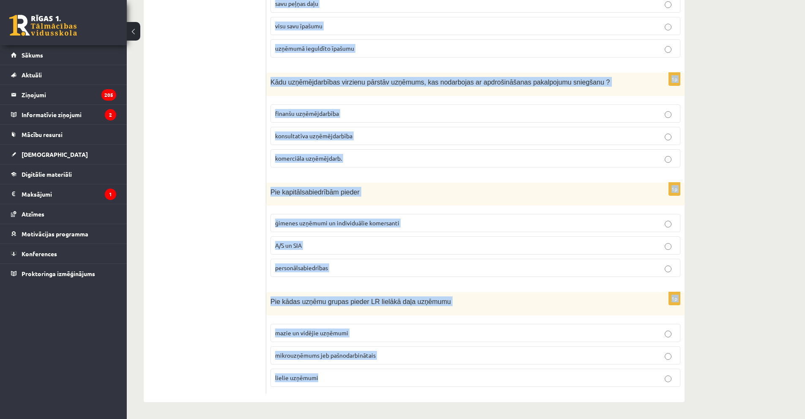
drag, startPoint x: 270, startPoint y: 169, endPoint x: 454, endPoint y: 381, distance: 280.5
click at [454, 381] on form "1p Saņemt, izmantot un atgriezt var pakalpojumu preci [GEOGRAPHIC_DATA] 1p SIA …" at bounding box center [475, 119] width 401 height 548
copy form "Saņemt, izmantot un atgriezt var pakalpojumu preci garantiju 1p SIA dibinātājs …"
click at [735, 190] on div "12.c2 klases diagnosticējošais darbs Sociālās zinātnēs II par 11.klases mācību …" at bounding box center [466, 72] width 678 height 693
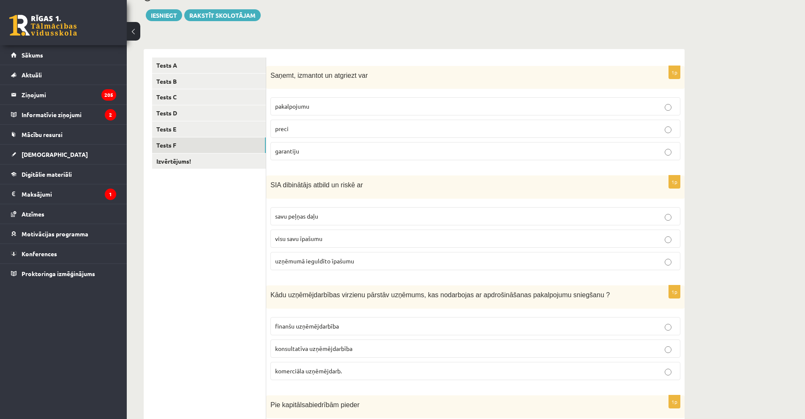
scroll to position [54, 0]
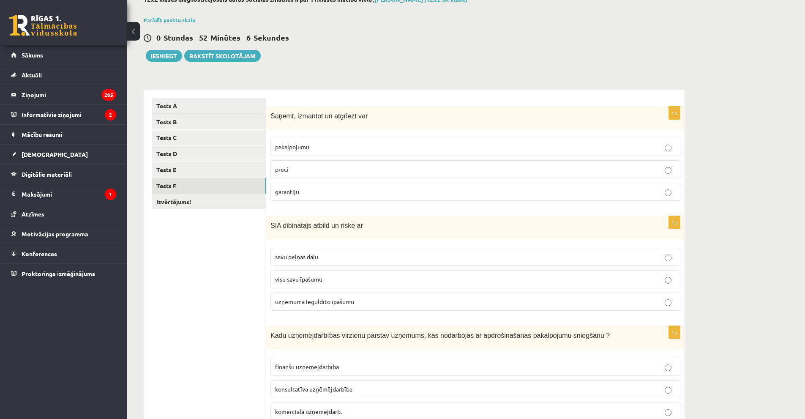
click at [606, 144] on p "pakalpojumu" at bounding box center [475, 146] width 400 height 9
click at [577, 174] on label "preci" at bounding box center [475, 169] width 410 height 18
click at [408, 304] on p "uzņēmumā ieguldīto īpašumu" at bounding box center [475, 301] width 400 height 9
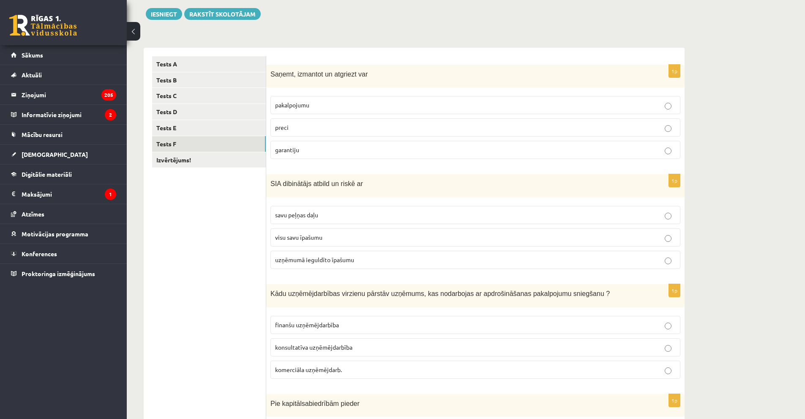
scroll to position [96, 0]
click at [401, 327] on p "finanšu uzņēmējdarbība" at bounding box center [475, 324] width 400 height 9
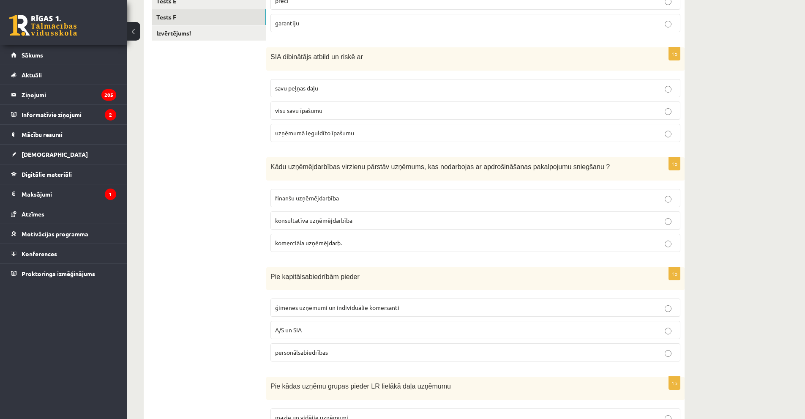
scroll to position [223, 0]
click at [440, 332] on p "A/S un SIA" at bounding box center [475, 329] width 400 height 9
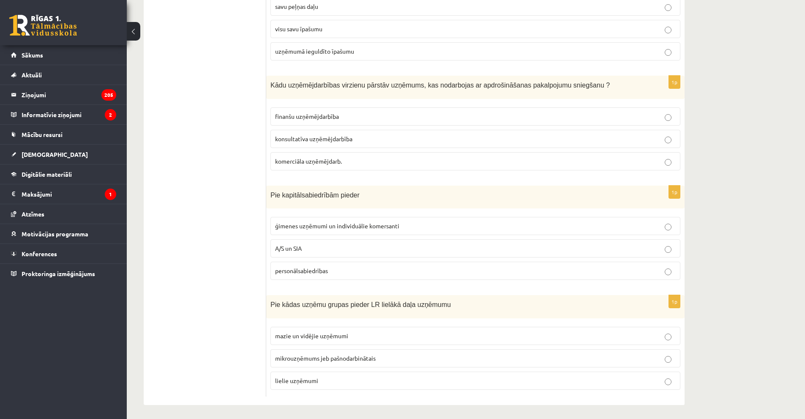
scroll to position [307, 0]
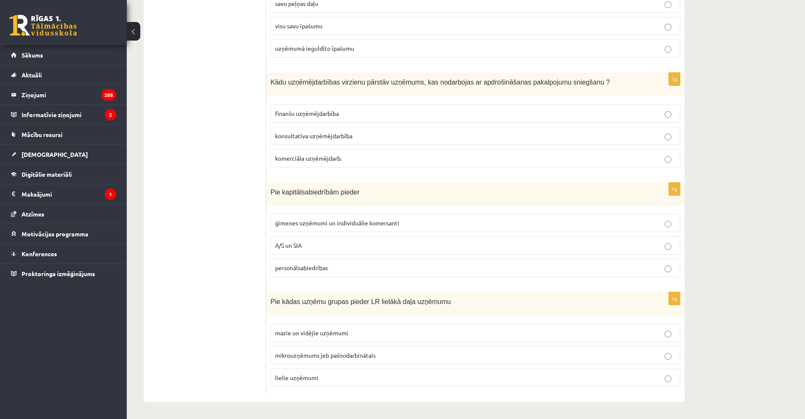
click at [407, 333] on p "mazie un vidējie uzņēmumi" at bounding box center [475, 332] width 400 height 9
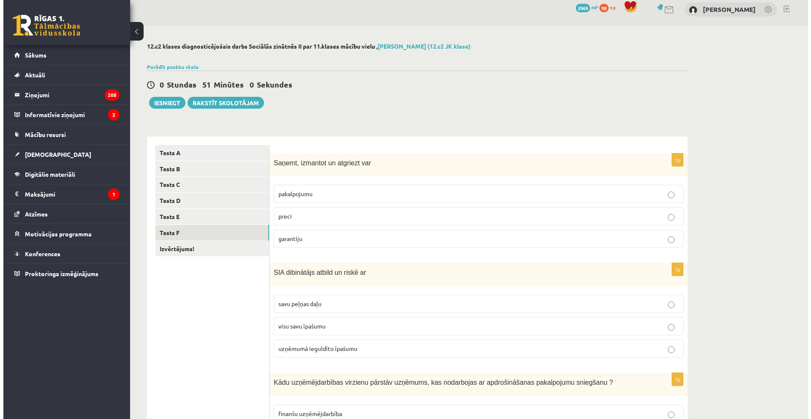
scroll to position [0, 0]
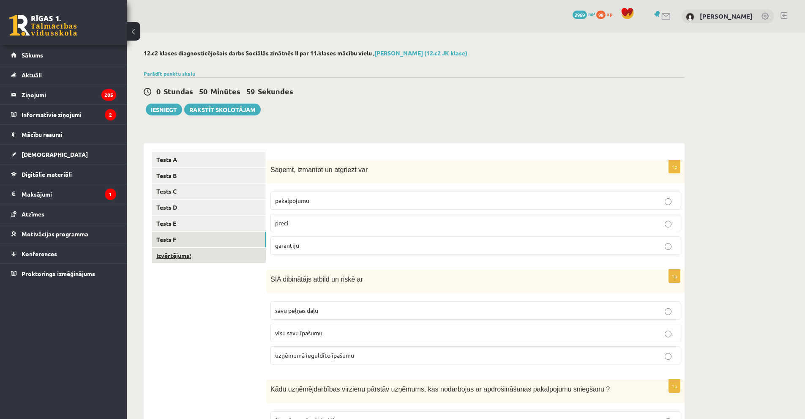
click at [213, 256] on link "Izvērtējums!" at bounding box center [209, 255] width 114 height 16
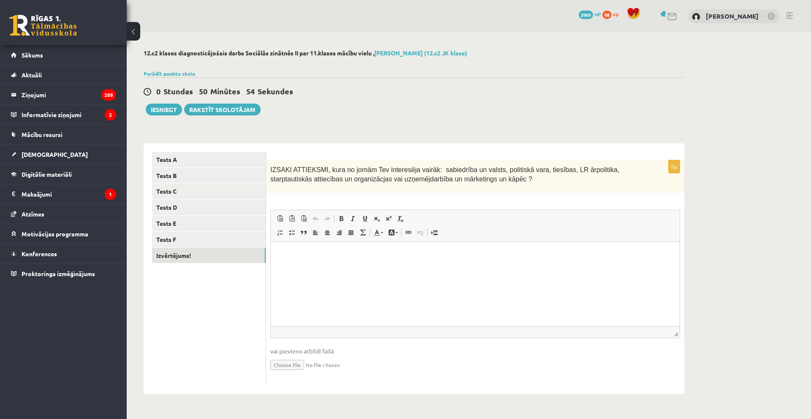
click at [379, 263] on html at bounding box center [475, 254] width 409 height 26
click at [390, 256] on p "Bagātinātā teksta redaktors, wiswyg-editor-user-answer-47024845578340" at bounding box center [475, 254] width 392 height 9
click at [163, 106] on button "Iesniegt" at bounding box center [164, 109] width 36 height 12
click at [163, 111] on button "Iesniegt" at bounding box center [164, 109] width 36 height 12
